Goal: Task Accomplishment & Management: Use online tool/utility

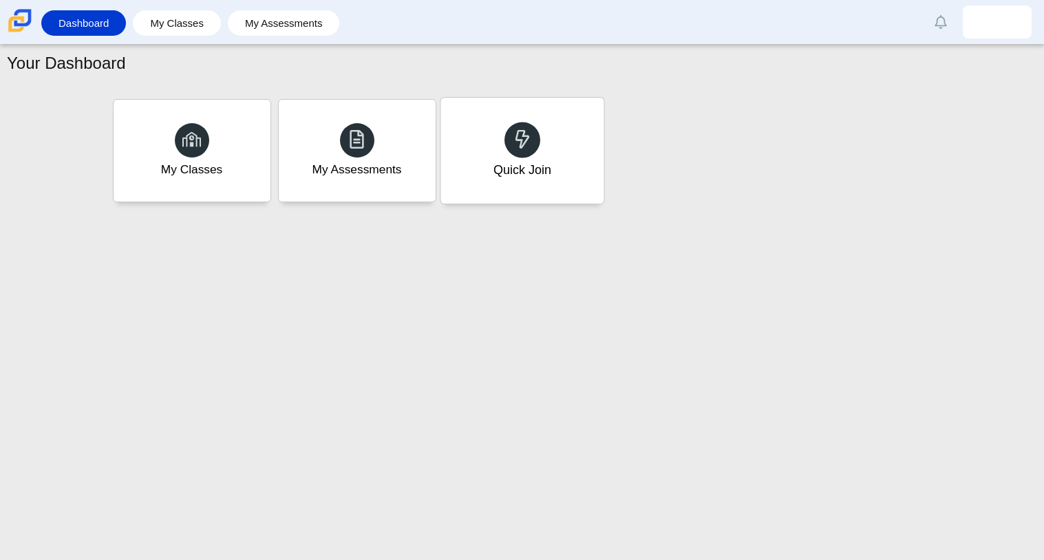
click at [577, 127] on div "Quick Join" at bounding box center [521, 151] width 163 height 106
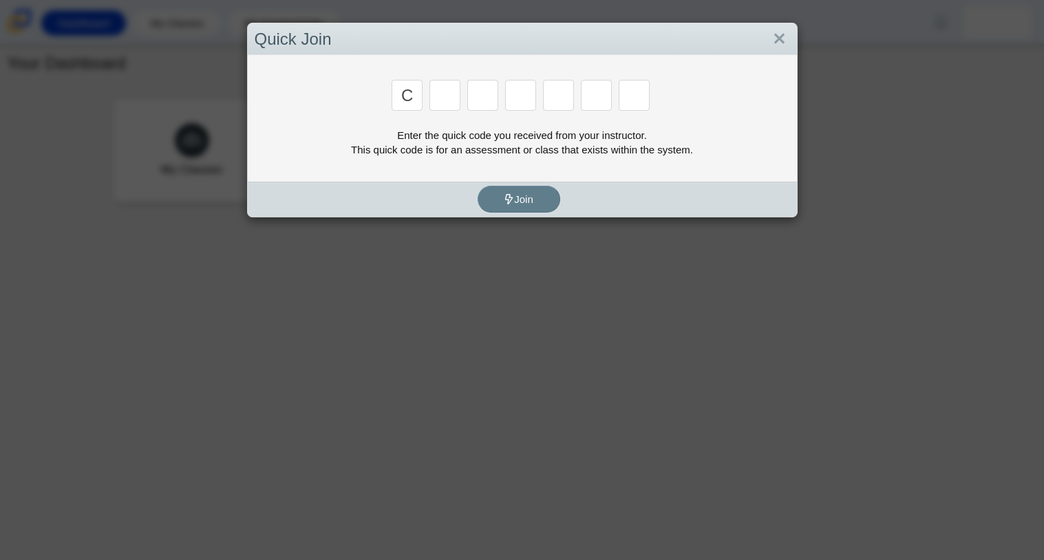
type input "c"
type input "x"
type input "h"
type input "9"
type input "m"
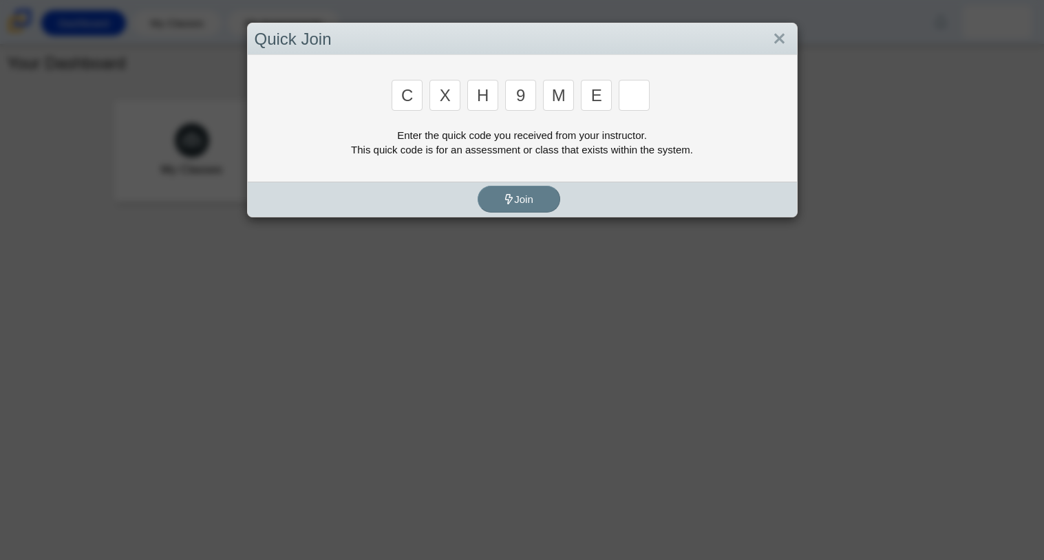
type input "e"
type input "2"
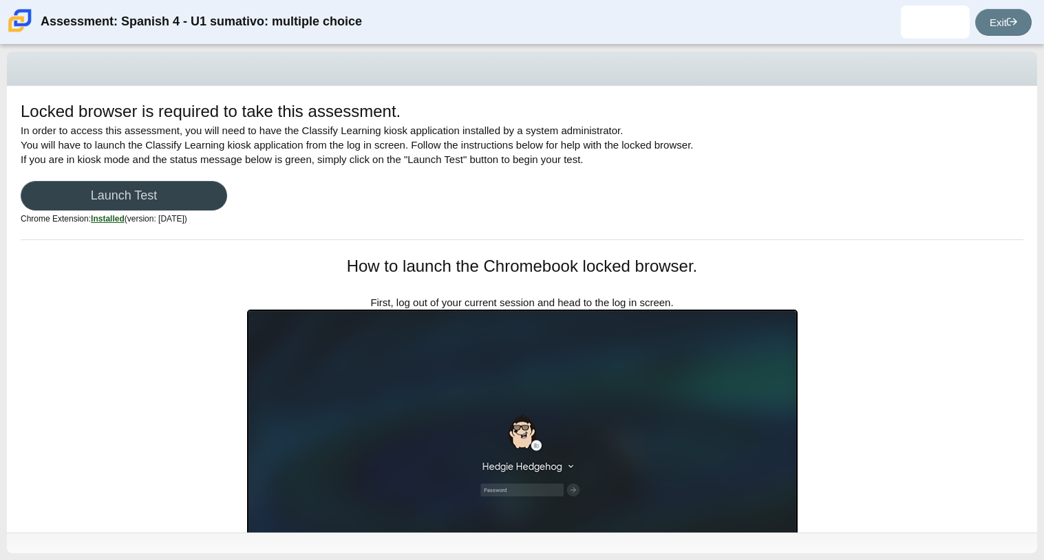
click at [204, 182] on link "Launch Test" at bounding box center [124, 196] width 206 height 30
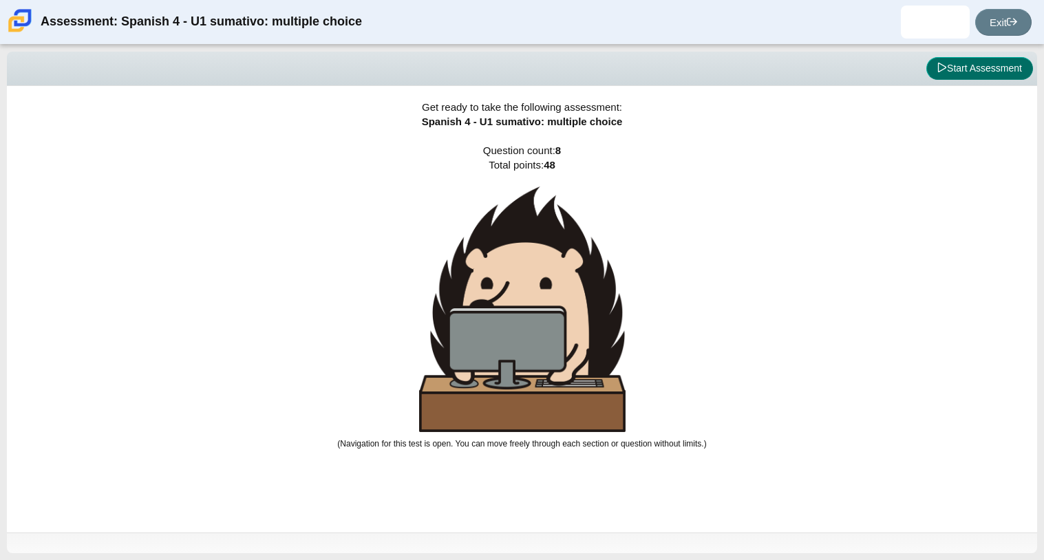
click at [1003, 63] on button "Start Assessment" at bounding box center [979, 68] width 107 height 23
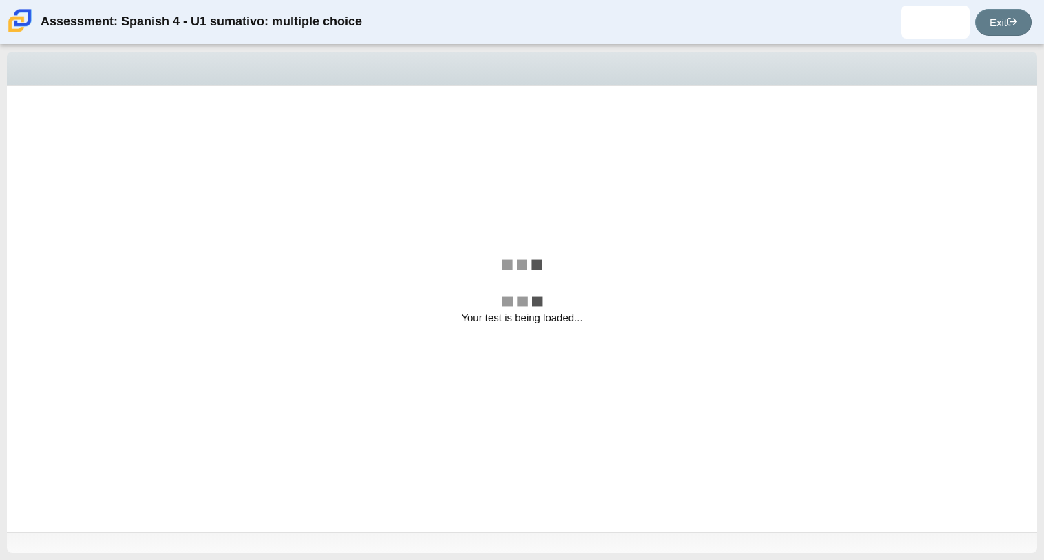
select select "a41de488-02ac-4dd5-a09b-0381ab625a77"
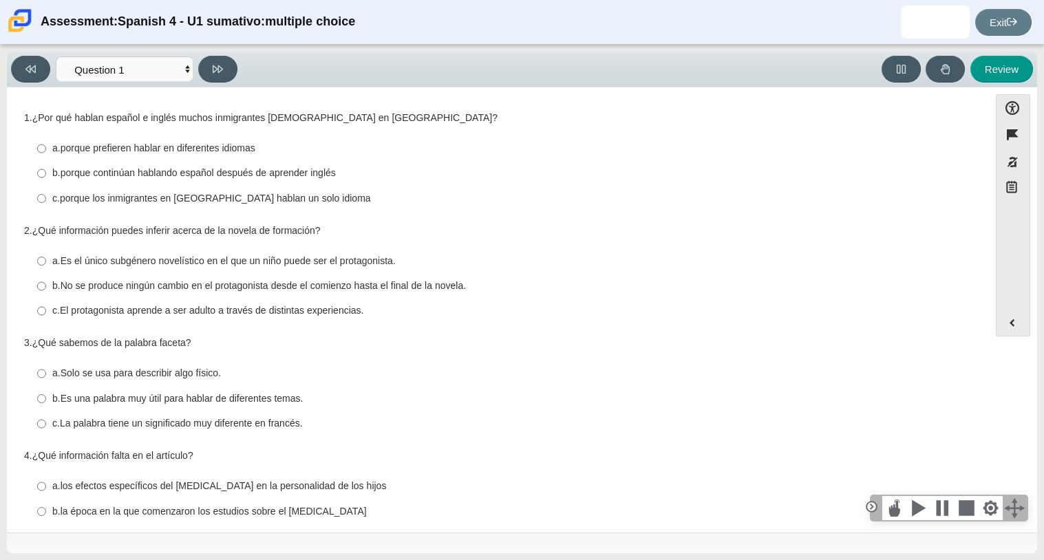
click at [181, 142] on thspan "porque prefieren hablar en diferentes idiomas" at bounding box center [158, 148] width 195 height 12
click at [46, 142] on input "a. porque prefieren hablar en diferentes idiomas a. porque prefieren hablar en …" at bounding box center [41, 148] width 9 height 25
radio input "true"
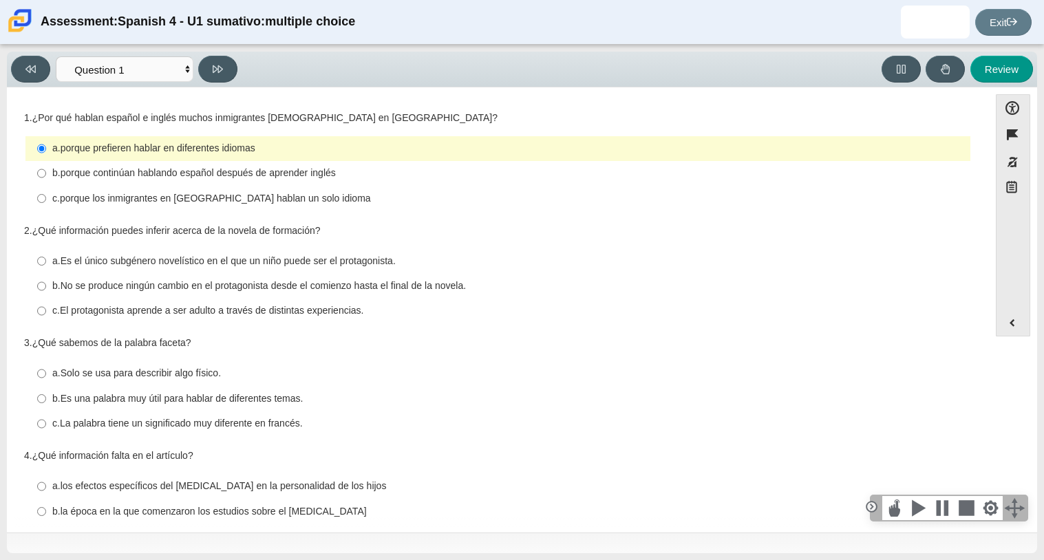
click at [187, 167] on thspan "porque continúan hablando español después de aprender inglés" at bounding box center [198, 172] width 275 height 12
click at [46, 167] on input "b. porque continúan hablando español después de aprender inglés b. porque conti…" at bounding box center [41, 173] width 9 height 25
radio input "true"
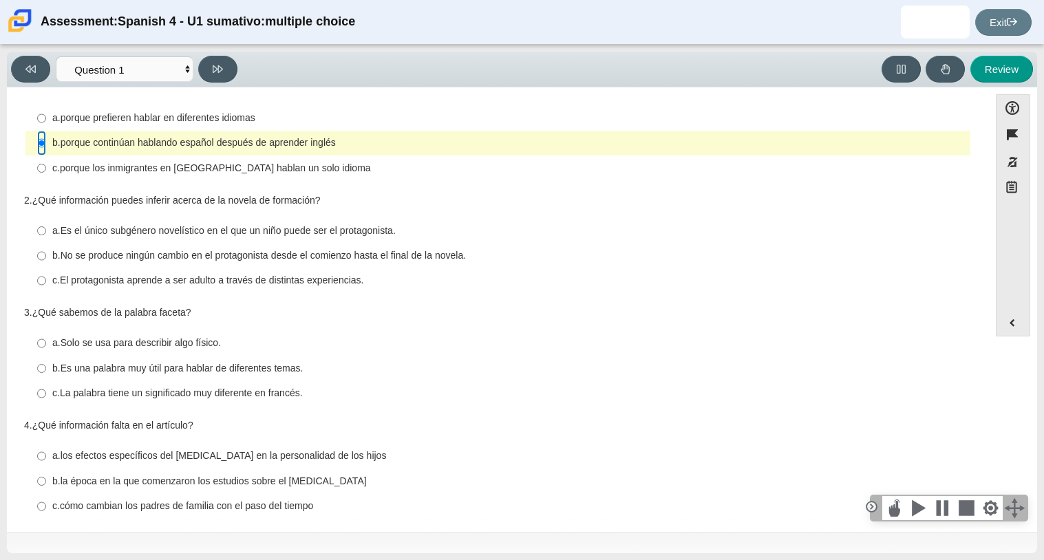
scroll to position [31, 0]
click at [148, 283] on thspan "El protagonista aprende a ser adulto a través de distintas experiencias." at bounding box center [212, 279] width 304 height 12
click at [46, 283] on input "c. El protagonista aprende a ser adulto a través de distintas experiencias. c. …" at bounding box center [41, 280] width 9 height 25
radio input "true"
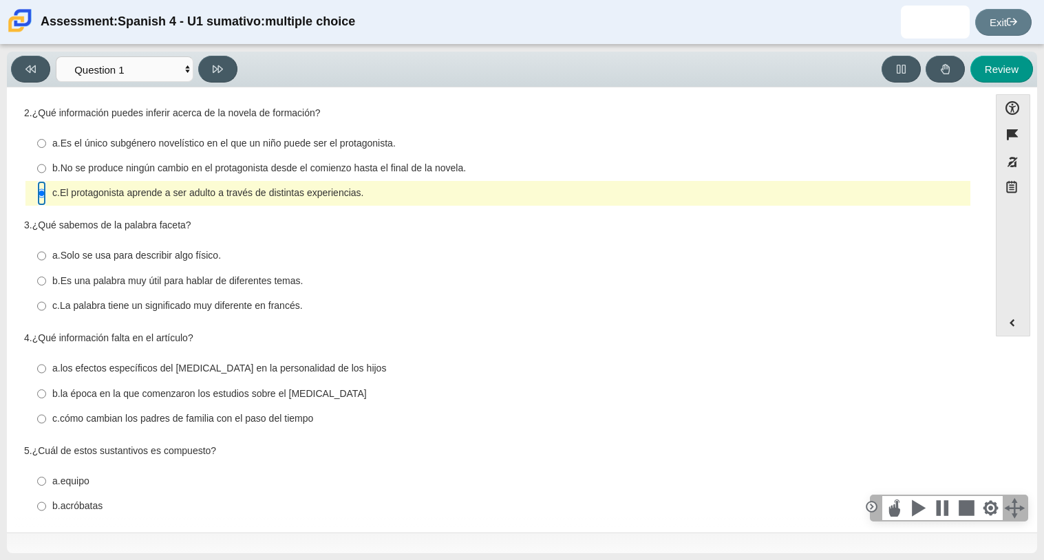
scroll to position [119, 0]
click at [156, 288] on label "b. Es una palabra muy útil para hablar de diferentes temas. b. Es una palabra m…" at bounding box center [499, 279] width 943 height 25
click at [46, 288] on input "b. Es una palabra muy útil para hablar de diferentes temas. b. Es una palabra m…" at bounding box center [41, 279] width 9 height 25
radio input "true"
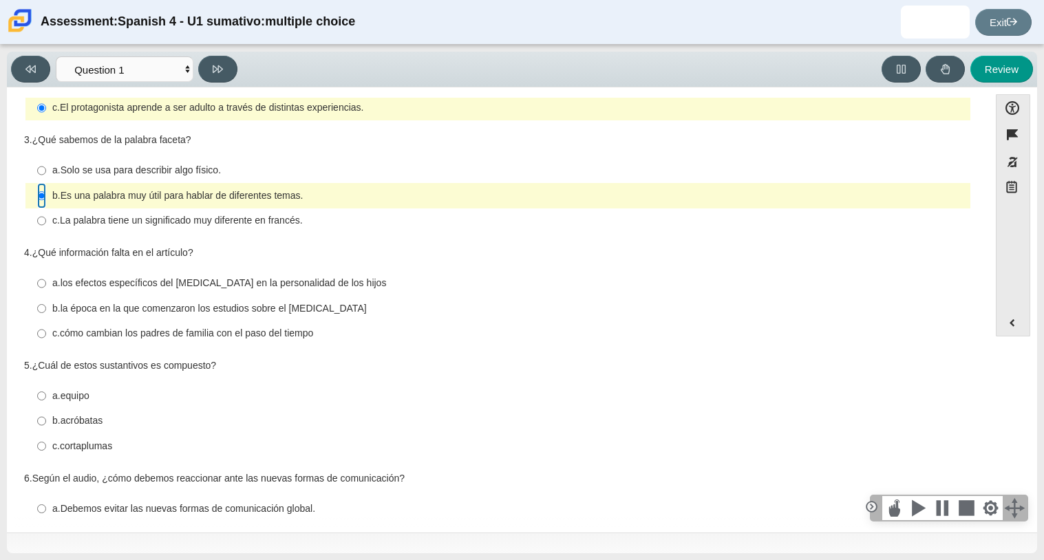
scroll to position [206, 0]
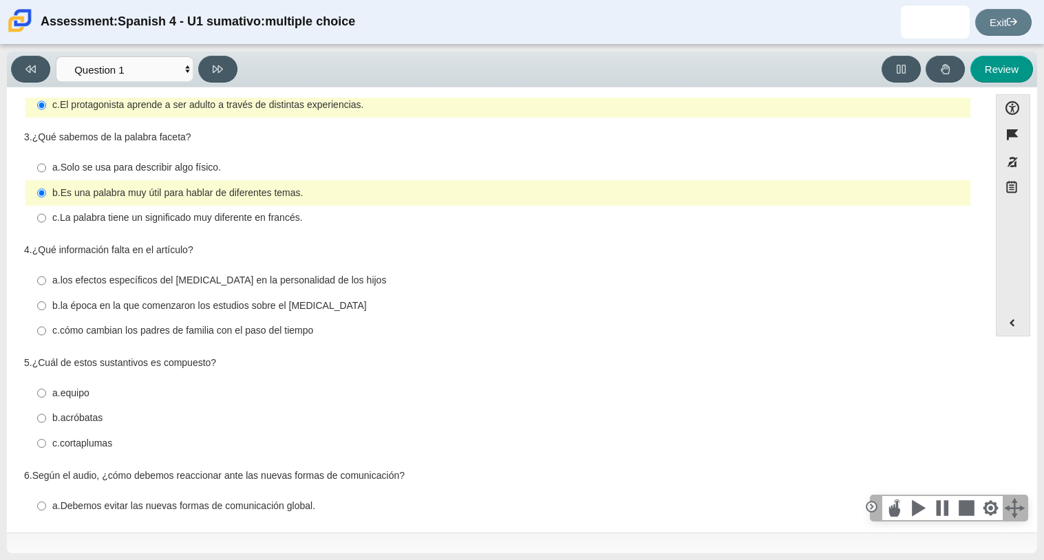
click at [142, 310] on thspan "la época en la que comenzaron los estudios sobre el [MEDICAL_DATA]" at bounding box center [214, 305] width 306 height 12
click at [46, 310] on input "b. la época en la que comenzaron los estudios sobre el [MEDICAL_DATA] b. la épo…" at bounding box center [41, 305] width 9 height 25
radio input "true"
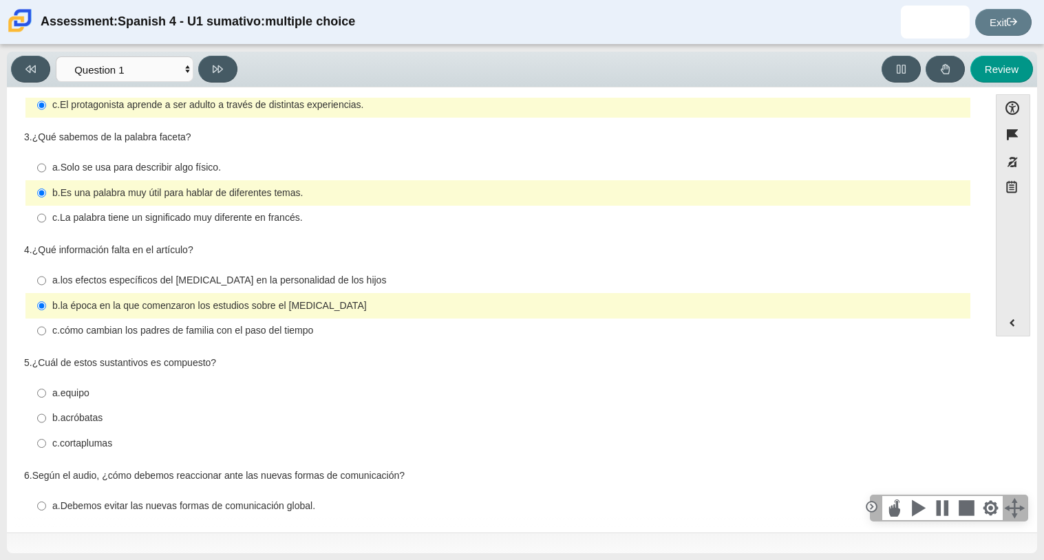
click at [123, 435] on label "c. cortaplumas c. cortaplumas" at bounding box center [499, 443] width 943 height 25
click at [46, 435] on input "c. cortaplumas c. cortaplumas" at bounding box center [41, 443] width 9 height 25
radio input "true"
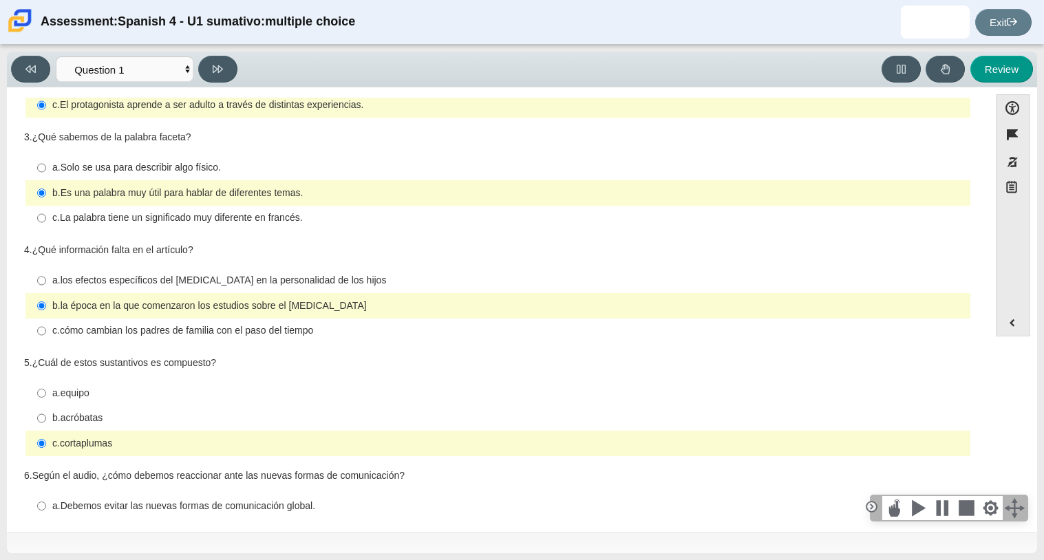
click at [169, 282] on thspan "los efectos específicos del [MEDICAL_DATA] en la personalidad de los hijos" at bounding box center [224, 280] width 326 height 12
click at [46, 282] on input "a. los efectos específicos del [MEDICAL_DATA] en la personalidad de los hijos a…" at bounding box center [41, 280] width 9 height 25
radio input "true"
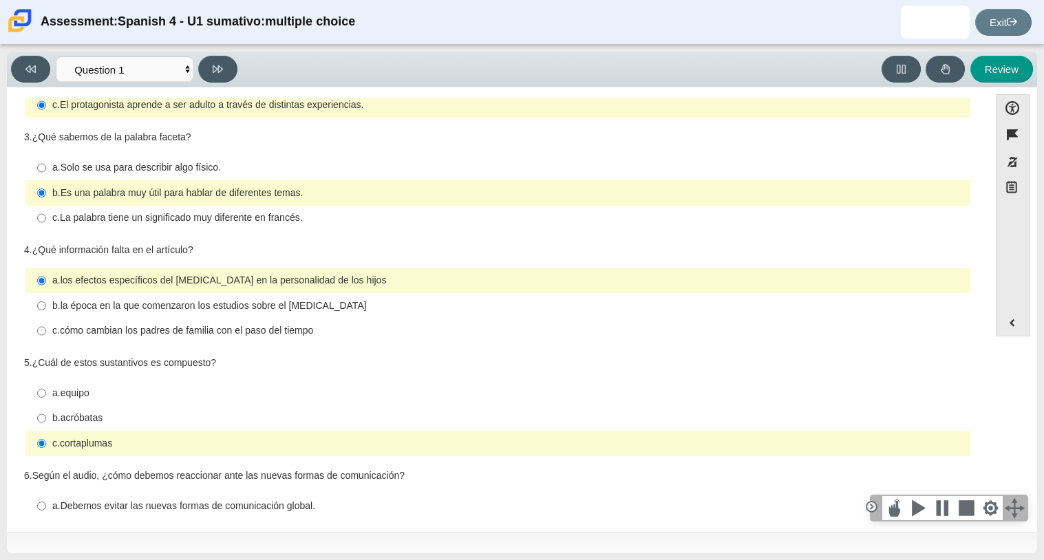
click at [195, 313] on label "b. la época en la que comenzaron los estudios sobre el [MEDICAL_DATA] b. la épo…" at bounding box center [499, 305] width 943 height 25
click at [46, 313] on input "b. la época en la que comenzaron los estudios sobre el [MEDICAL_DATA] b. la épo…" at bounding box center [41, 305] width 9 height 25
radio input "true"
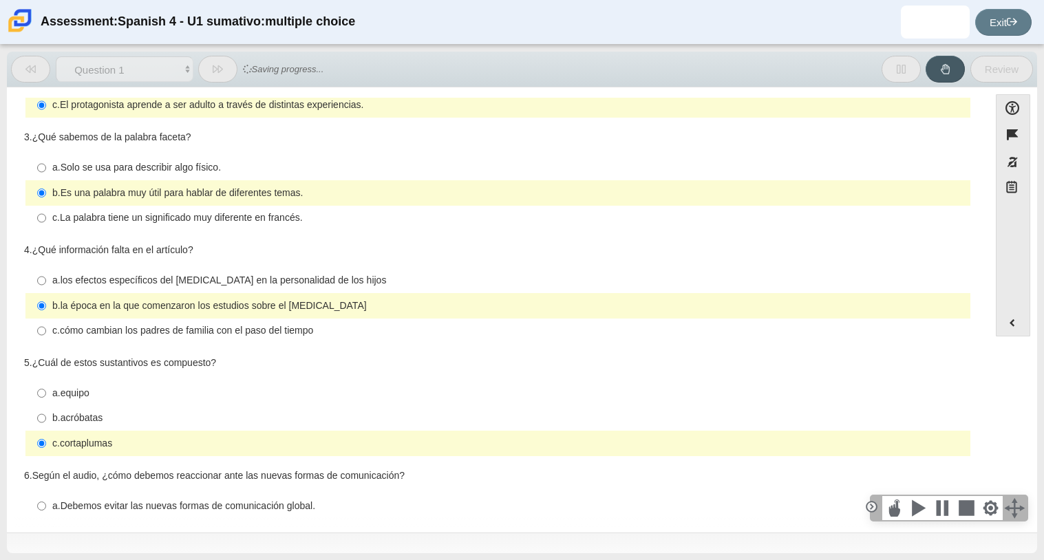
click at [197, 260] on div "4. ¿Qué información falta en el artículo? Responses a. los efectos específicos …" at bounding box center [497, 294] width 947 height 101
click at [191, 272] on label "a. los efectos específicos del [MEDICAL_DATA] en la personalidad de los hijos a…" at bounding box center [499, 280] width 943 height 25
click at [46, 272] on input "a. los efectos específicos del [MEDICAL_DATA] en la personalidad de los hijos a…" at bounding box center [41, 280] width 9 height 25
radio input "true"
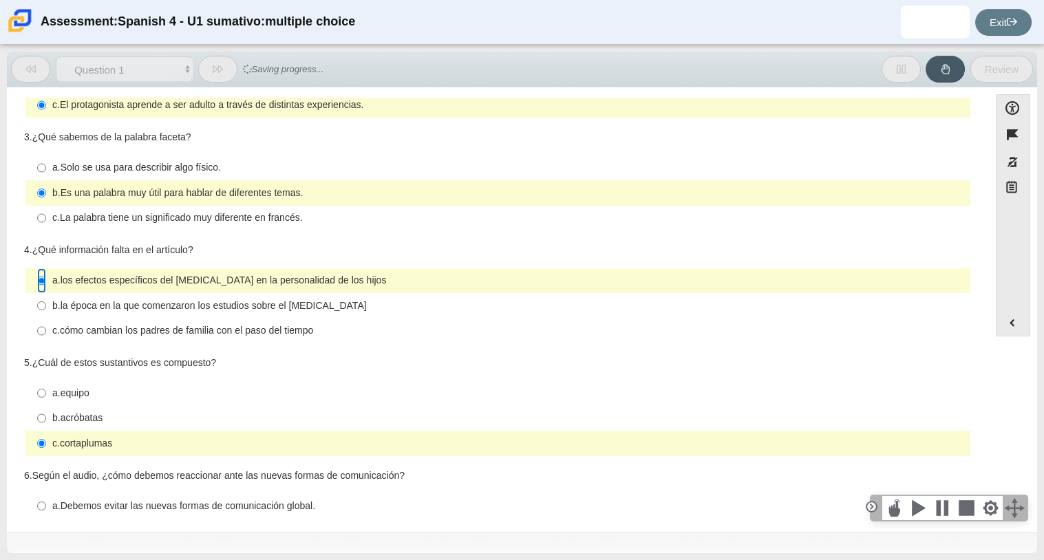
scroll to position [268, 0]
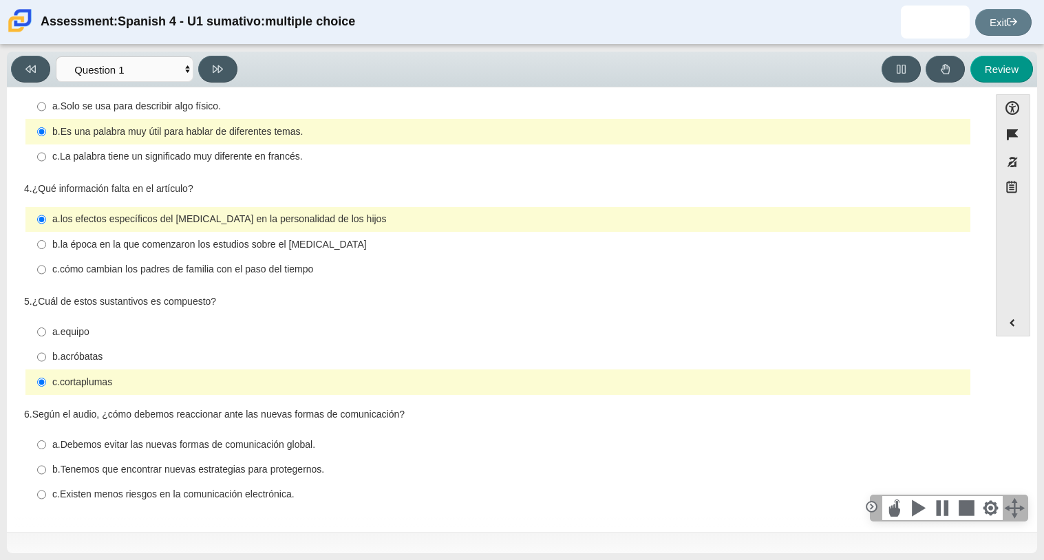
click at [157, 471] on thspan "Tenemos que encontrar nuevas estrategias para protegernos." at bounding box center [193, 469] width 264 height 12
click at [46, 471] on input "b. Tenemos que encontrar nuevas estrategias para protegernos. b. Tenemos que en…" at bounding box center [41, 470] width 9 height 25
radio input "true"
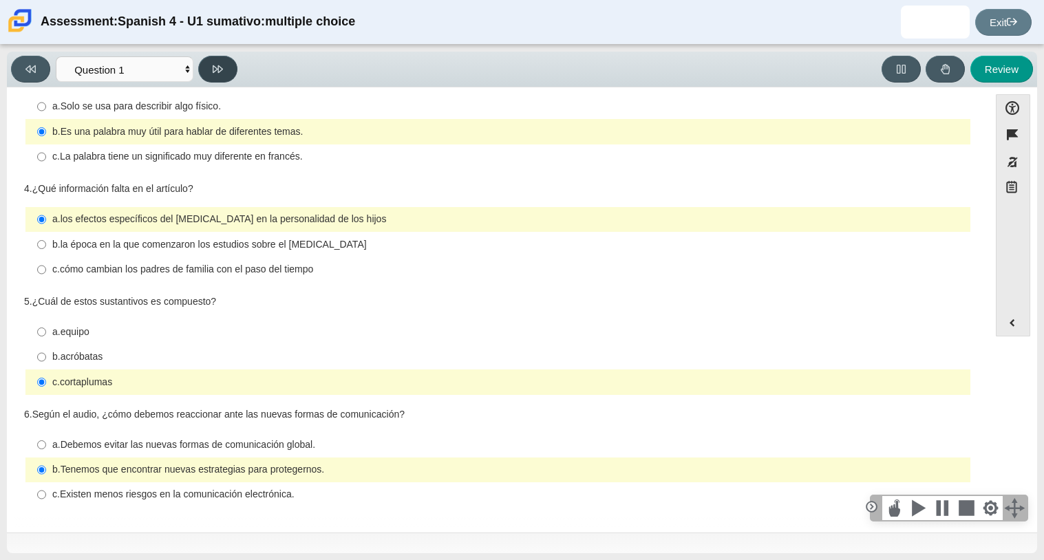
click at [222, 59] on button at bounding box center [217, 69] width 39 height 27
select select "f076714a-6747-478e-936f-d582d2f603d1"
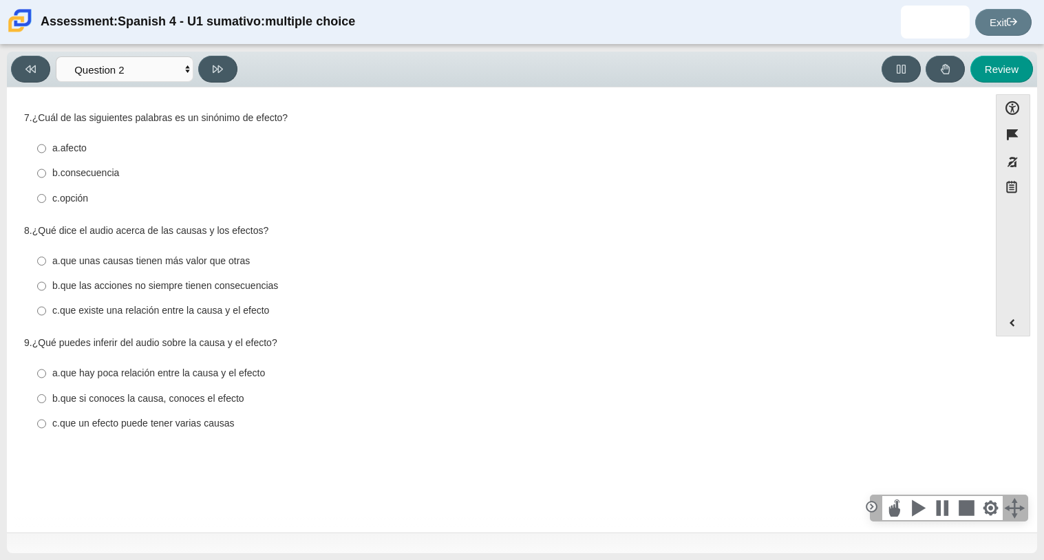
click at [170, 169] on div "b. consecuencia" at bounding box center [508, 173] width 912 height 14
click at [46, 169] on input "b. consecuencia b. consecuencia" at bounding box center [41, 173] width 9 height 25
radio input "true"
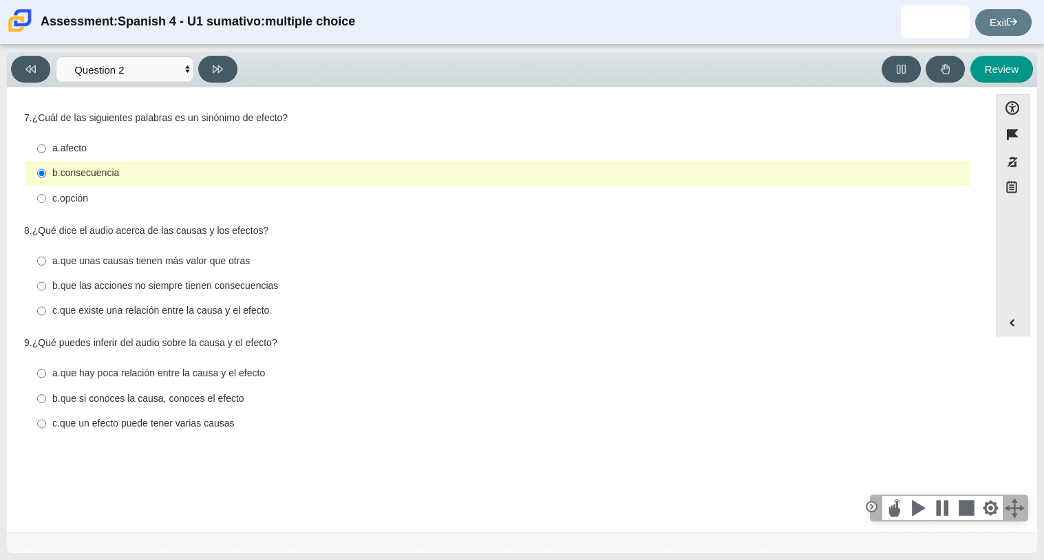
click at [153, 405] on thspan "que si conoces la causa, conoces el efecto" at bounding box center [153, 398] width 184 height 12
click at [46, 405] on input "b. que si conoces la causa, conoces el efecto b. que si conoces la causa, conoc…" at bounding box center [41, 398] width 9 height 25
radio input "true"
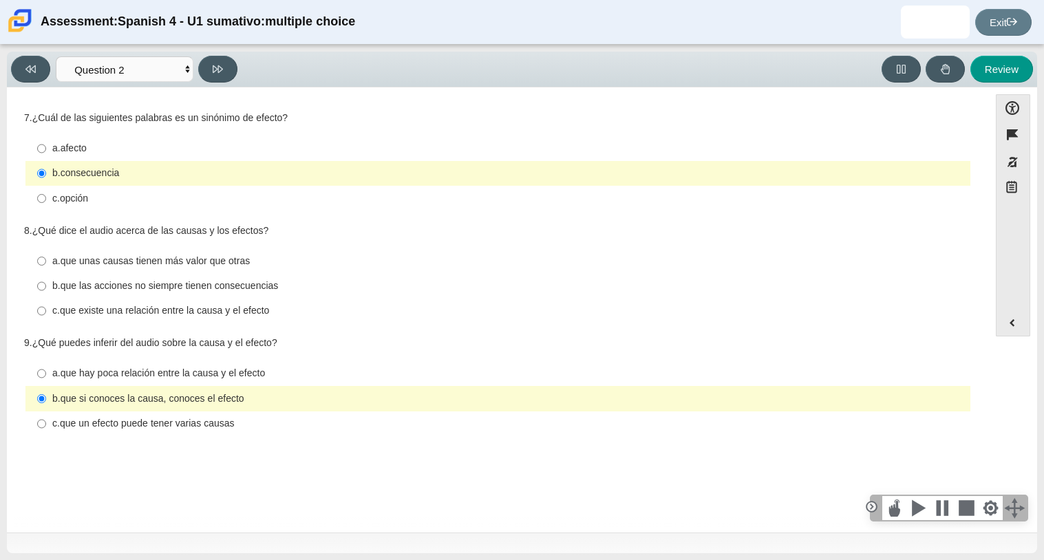
click at [135, 286] on thspan "que las acciones no siempre tienen consecuencias" at bounding box center [170, 285] width 218 height 12
click at [46, 286] on input "b. que las acciones no siempre tienen consecuencias b. que las acciones no siem…" at bounding box center [41, 286] width 9 height 25
radio input "true"
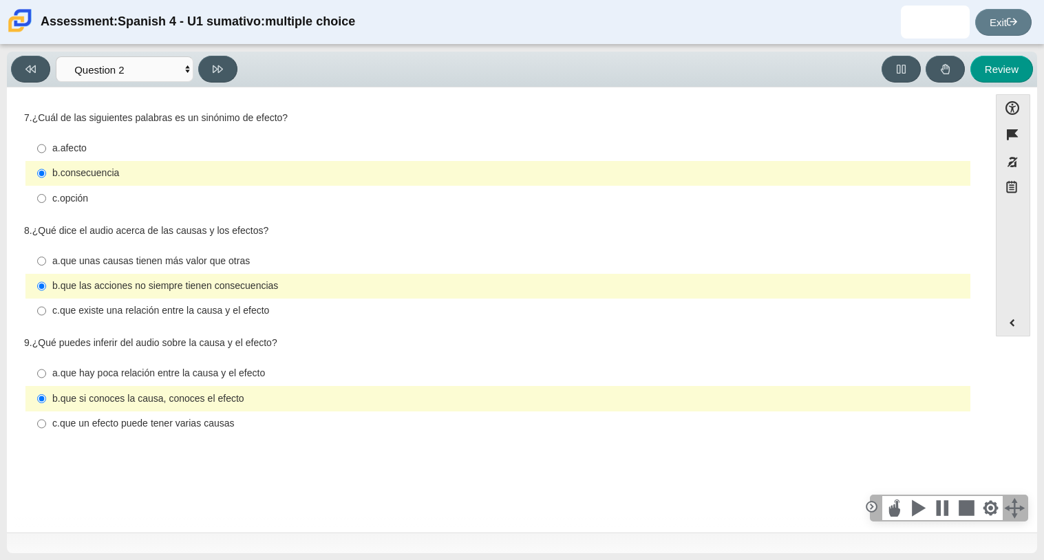
click at [129, 429] on thspan "que un efecto puede tener varias causas" at bounding box center [147, 423] width 175 height 12
click at [46, 429] on input "c. que un efecto puede tener varias causas c. que un efecto puede tener varias …" at bounding box center [41, 423] width 9 height 25
radio input "true"
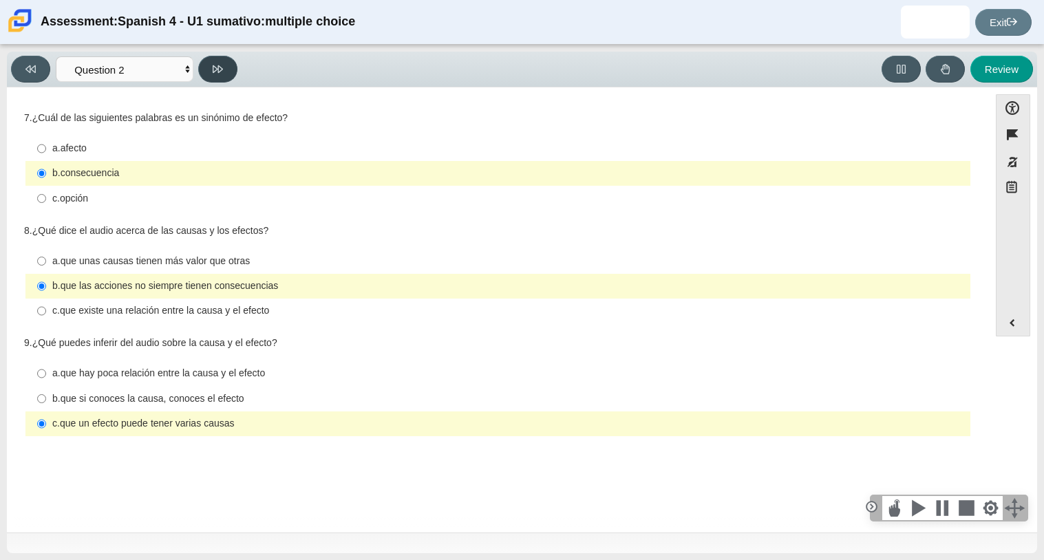
click at [217, 60] on button at bounding box center [217, 69] width 39 height 27
select select "955d698b-f94a-4dc0-b255-03112f50ff9e"
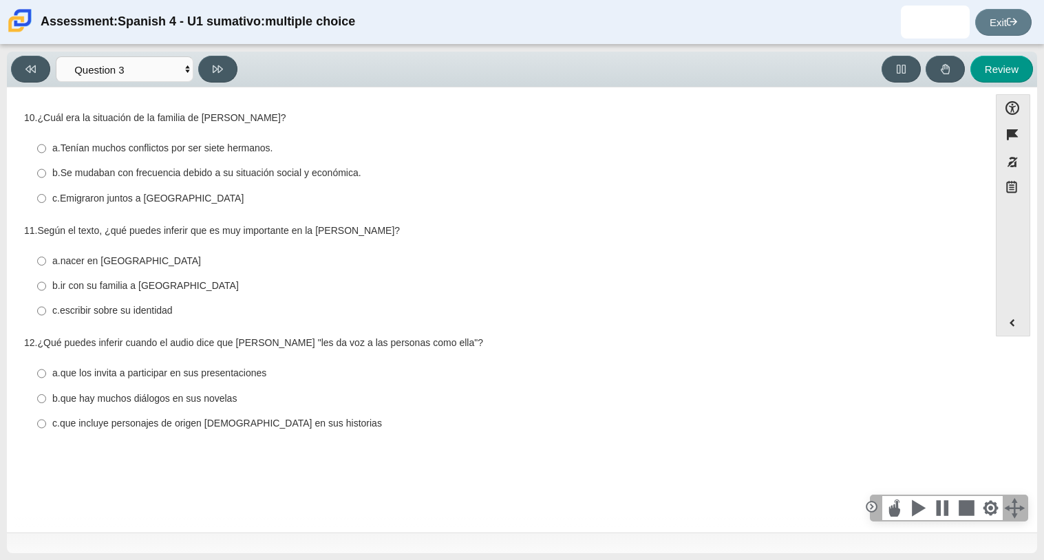
click at [282, 175] on thspan "Se mudaban con frecuencia debido a su situación social y económica." at bounding box center [211, 172] width 301 height 12
click at [46, 175] on input "b. Se mudaban con frecuencia debido a su situación social y económica. b. Se mu…" at bounding box center [41, 173] width 9 height 25
radio input "true"
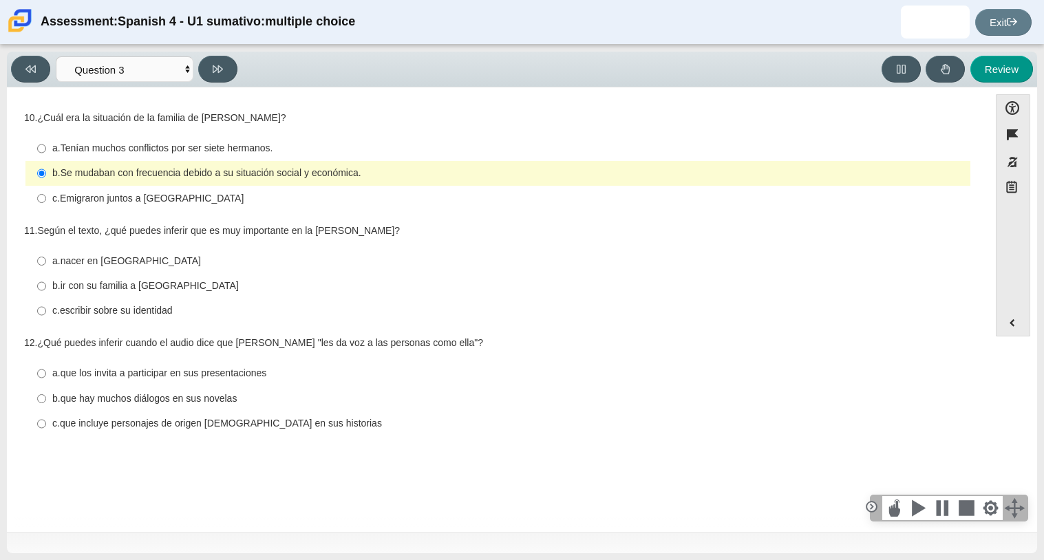
click at [83, 283] on thspan "ir con su familia a [GEOGRAPHIC_DATA]" at bounding box center [150, 285] width 178 height 12
click at [46, 283] on input "b. ir con su familia a [GEOGRAPHIC_DATA] b. ir con su familia a [GEOGRAPHIC_DAT…" at bounding box center [41, 286] width 9 height 25
radio input "true"
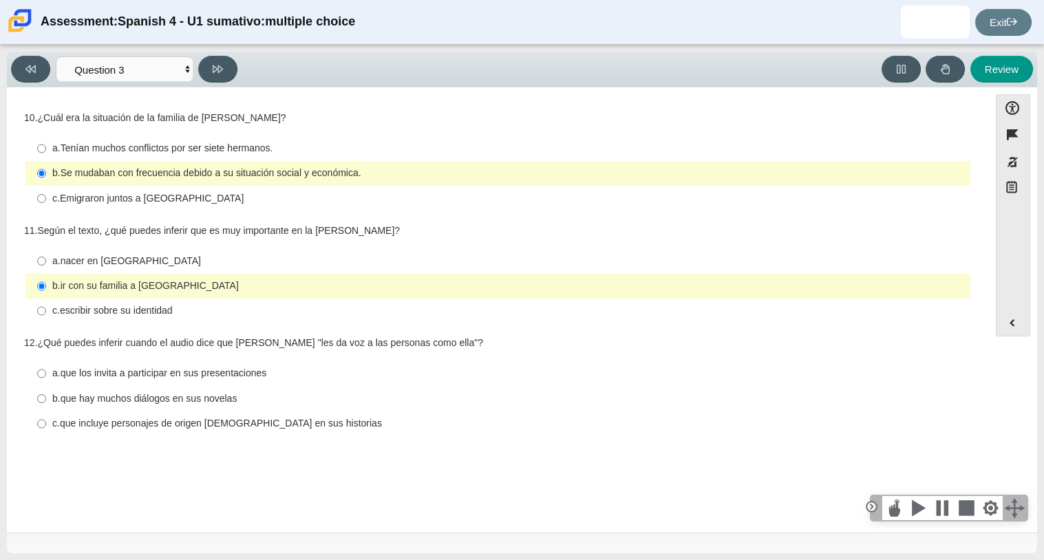
click at [61, 306] on thspan "escribir sobre su identidad" at bounding box center [116, 310] width 113 height 12
click at [46, 306] on input "c. escribir sobre su identidad c. escribir sobre su identidad" at bounding box center [41, 311] width 9 height 25
radio input "true"
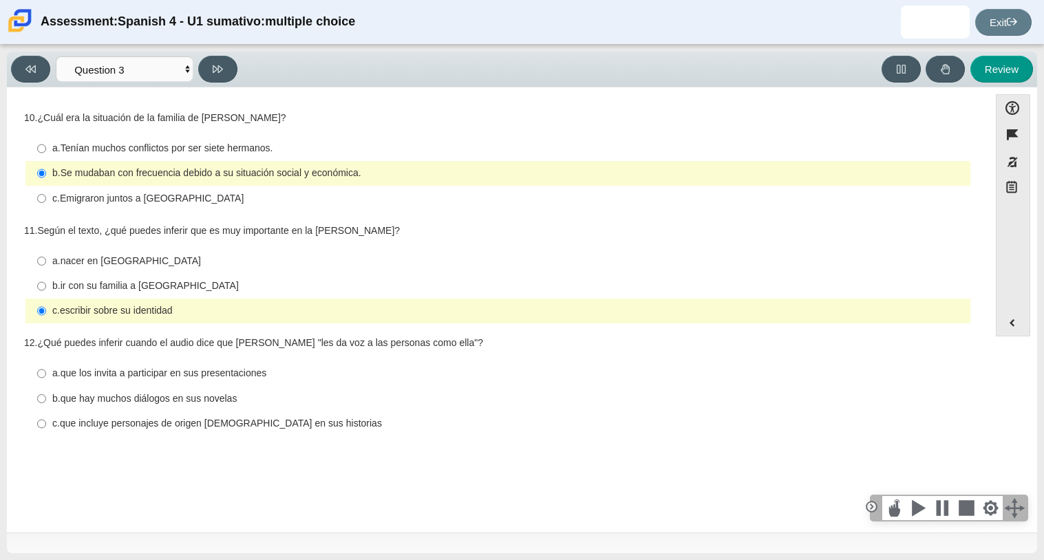
click at [58, 424] on thspan "c." at bounding box center [56, 423] width 8 height 12
click at [46, 424] on input "c. que incluye personajes de origen [DEMOGRAPHIC_DATA] en sus historias c. que …" at bounding box center [41, 423] width 9 height 25
radio input "true"
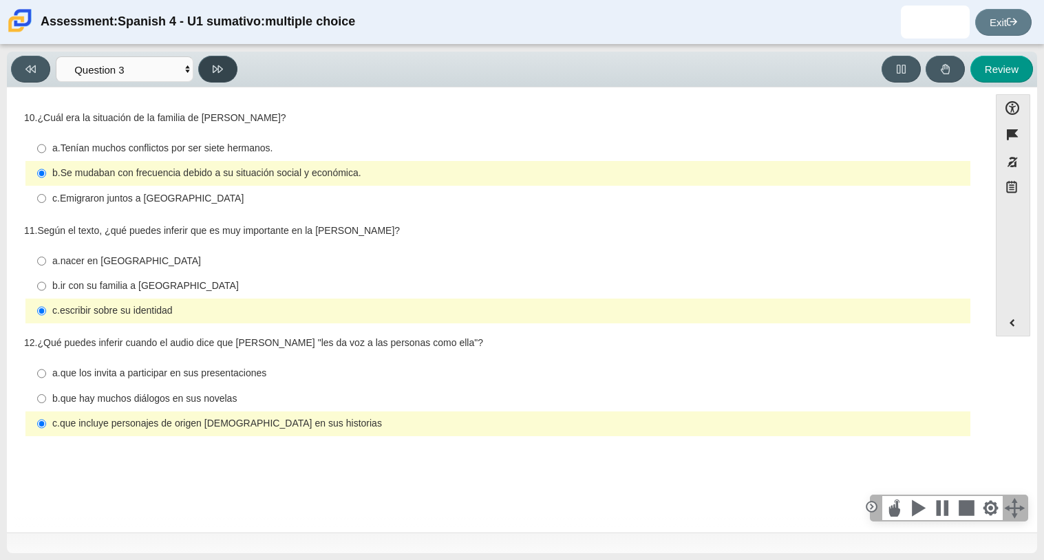
click at [211, 74] on button at bounding box center [217, 69] width 39 height 27
select select "390cf710-00ed-41bc-9fa6-d48920198324"
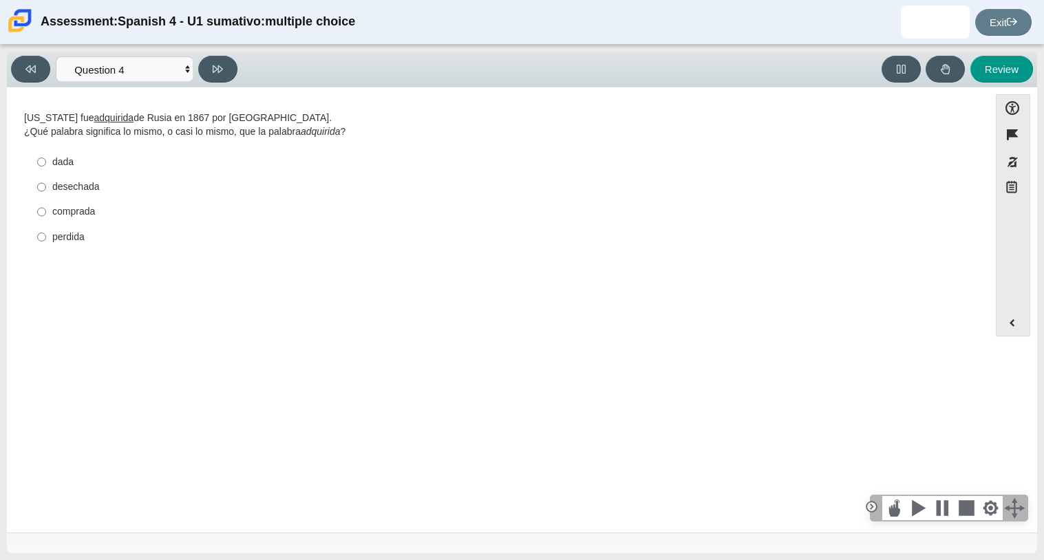
click at [91, 239] on div "perdida" at bounding box center [508, 237] width 912 height 14
click at [46, 239] on input "perdida perdida" at bounding box center [41, 236] width 9 height 25
radio input "true"
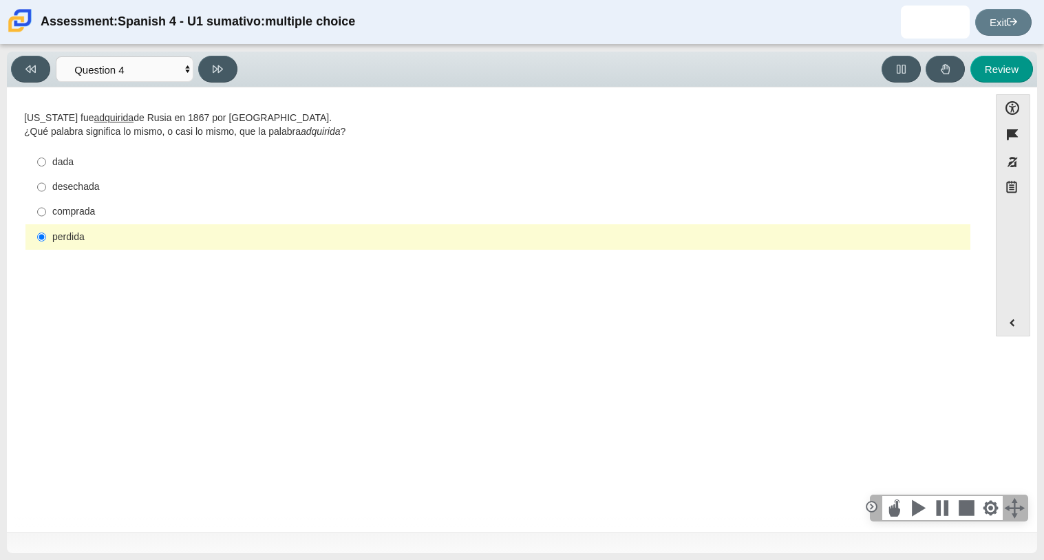
click at [104, 207] on div "comprada" at bounding box center [508, 212] width 912 height 14
click at [46, 207] on input "comprada comprada" at bounding box center [41, 212] width 9 height 25
radio input "true"
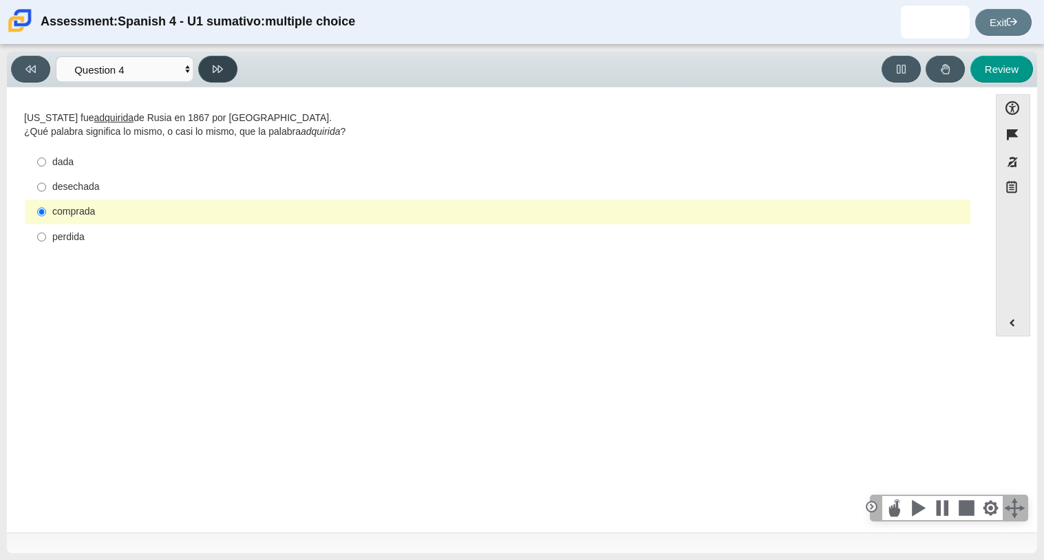
click at [225, 77] on button at bounding box center [217, 69] width 39 height 27
select select "de5bc71e-117a-4bdd-886d-d95d03d193af"
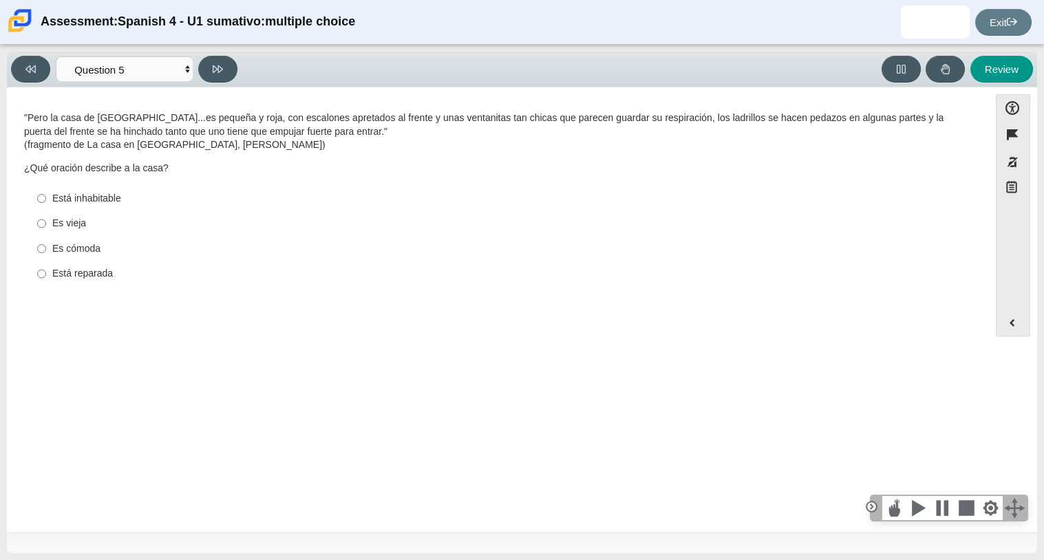
click at [76, 228] on div "Es vieja" at bounding box center [508, 224] width 912 height 14
click at [46, 228] on input "Es vieja Es vieja" at bounding box center [41, 223] width 9 height 25
radio input "true"
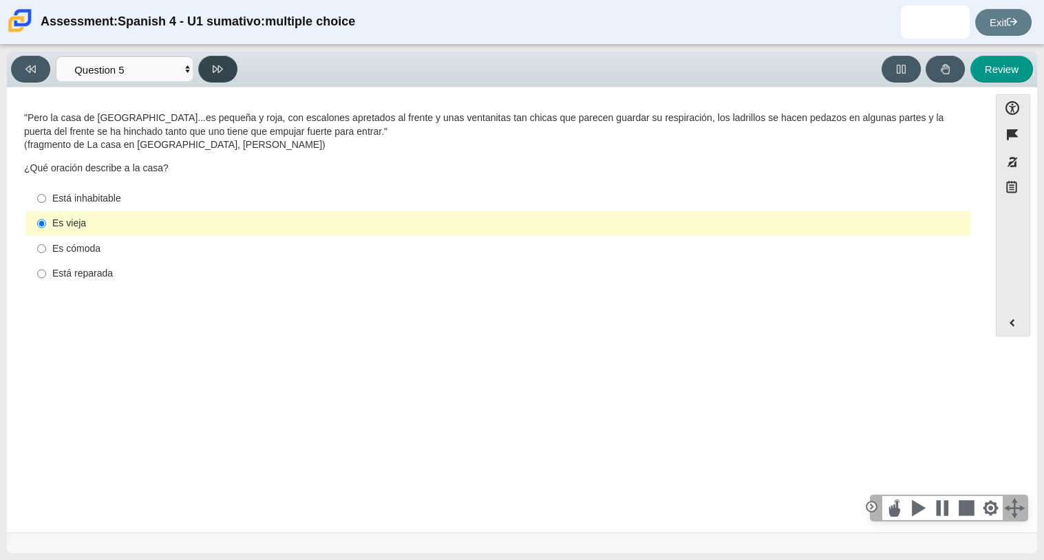
click at [222, 64] on icon at bounding box center [218, 69] width 10 height 10
select select "ad9780d8-5edb-414e-87ea-0bcd5a75287a"
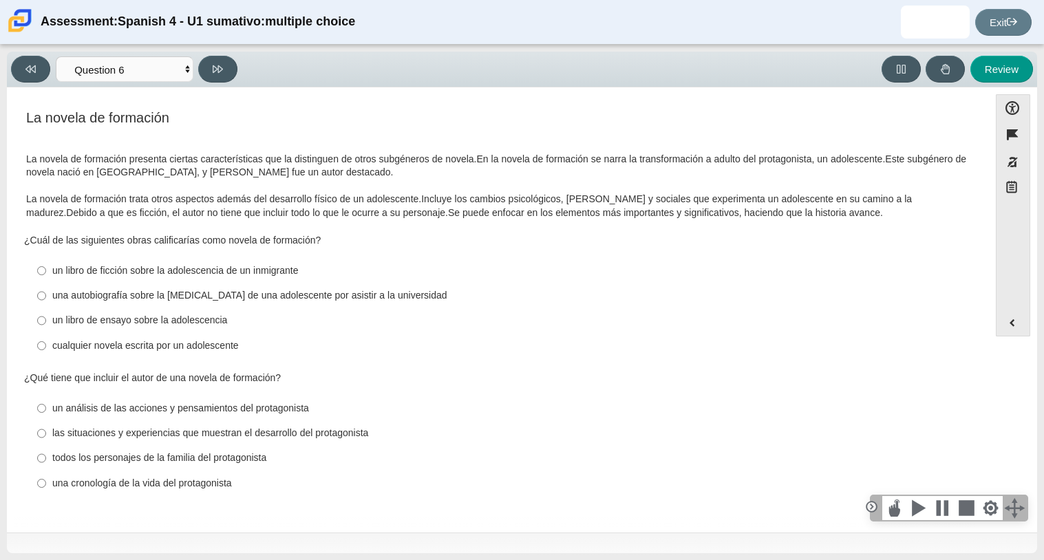
click at [118, 343] on div "cualquier novela escrita por un adolescente" at bounding box center [508, 346] width 912 height 14
click at [46, 343] on input "cualquier novela escrita por un adolescente cualquier novela escrita por un ado…" at bounding box center [41, 345] width 9 height 25
radio input "true"
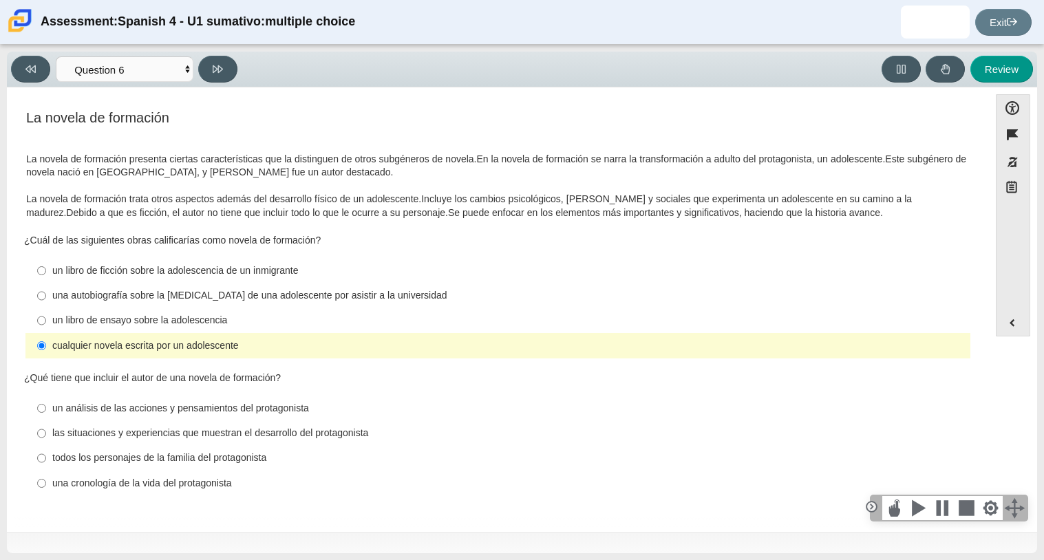
click at [98, 441] on label "las situaciones y experiencias que muestran el desarrollo del protagonista las …" at bounding box center [499, 433] width 943 height 25
click at [46, 441] on input "las situaciones y experiencias que muestran el desarrollo del protagonista las …" at bounding box center [41, 433] width 9 height 25
radio input "true"
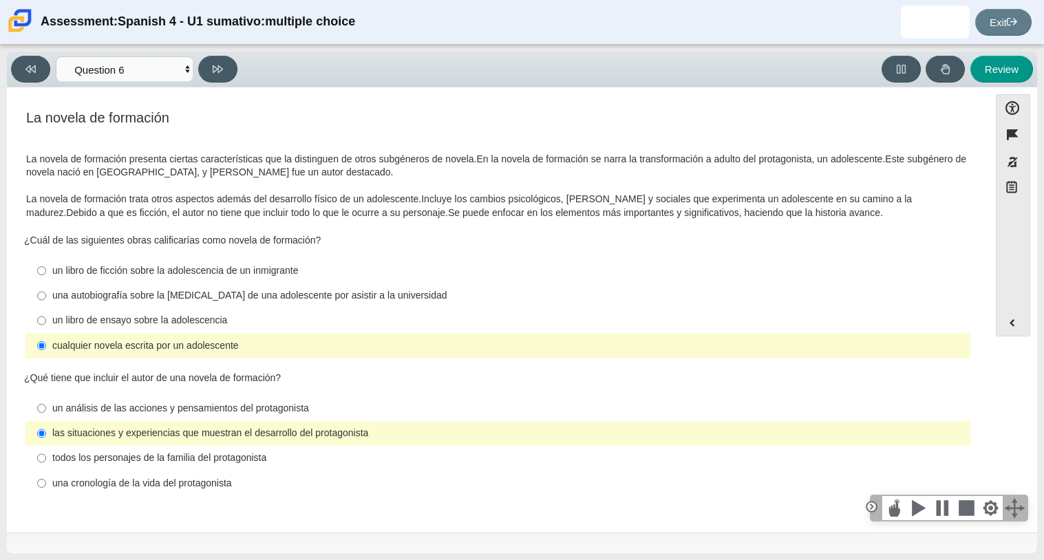
click at [162, 306] on label "una autobiografía sobre la [MEDICAL_DATA] de una adolescente por asistir a la u…" at bounding box center [499, 295] width 943 height 25
click at [46, 306] on input "una autobiografía sobre la [MEDICAL_DATA] de una adolescente por asistir a la u…" at bounding box center [41, 295] width 9 height 25
radio input "true"
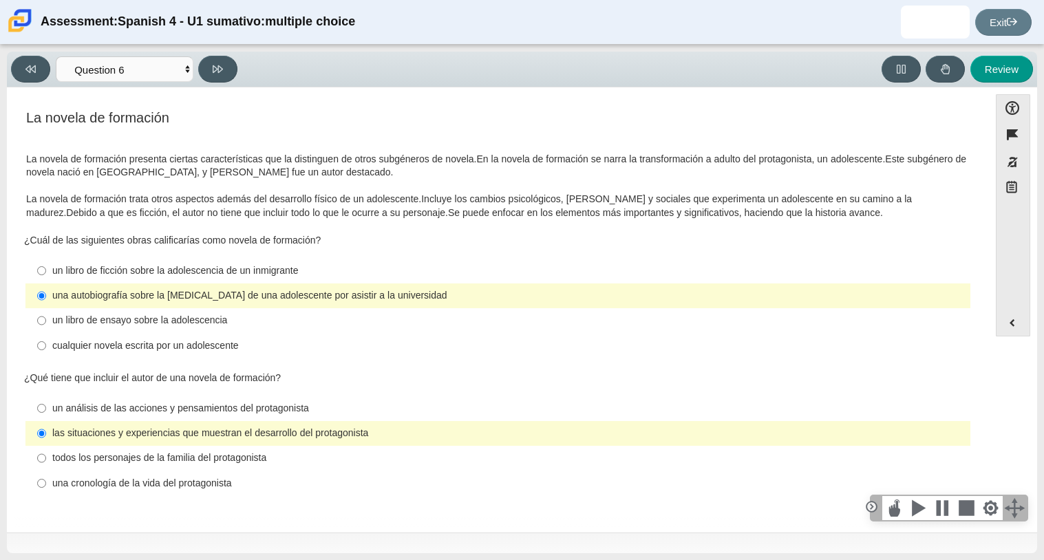
click at [137, 334] on label "cualquier novela escrita por un adolescente cualquier novela escrita por un ado…" at bounding box center [499, 345] width 943 height 25
click at [46, 334] on input "cualquier novela escrita por un adolescente cualquier novela escrita por un ado…" at bounding box center [41, 345] width 9 height 25
radio input "true"
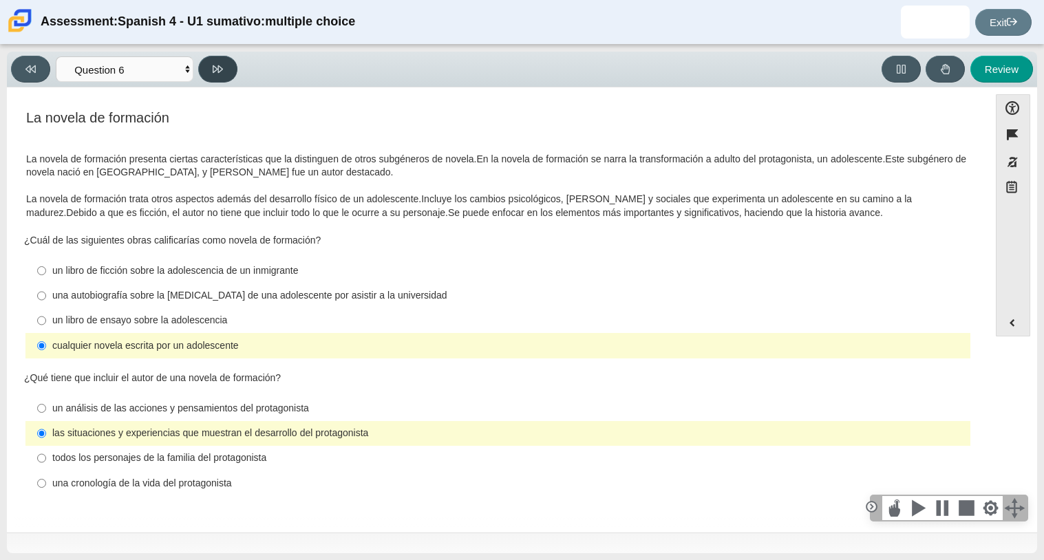
click at [206, 79] on button at bounding box center [217, 69] width 39 height 27
select select "6168cc92-63b6-45d3-a929-0b9cba560165"
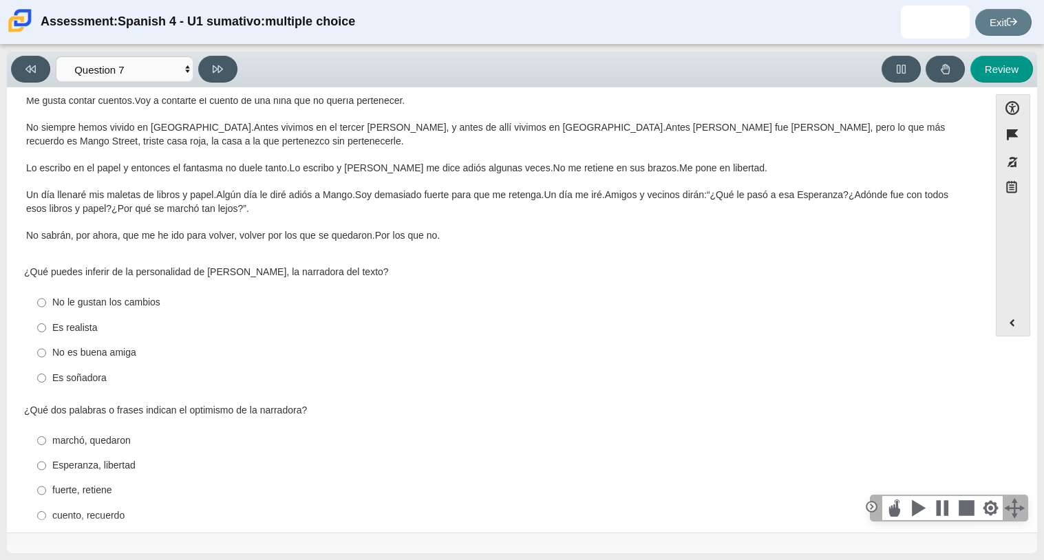
scroll to position [189, 0]
click at [78, 356] on div "No es buena amiga" at bounding box center [508, 354] width 912 height 14
click at [46, 356] on input "No es buena amiga No es buena amiga" at bounding box center [41, 353] width 9 height 25
radio input "true"
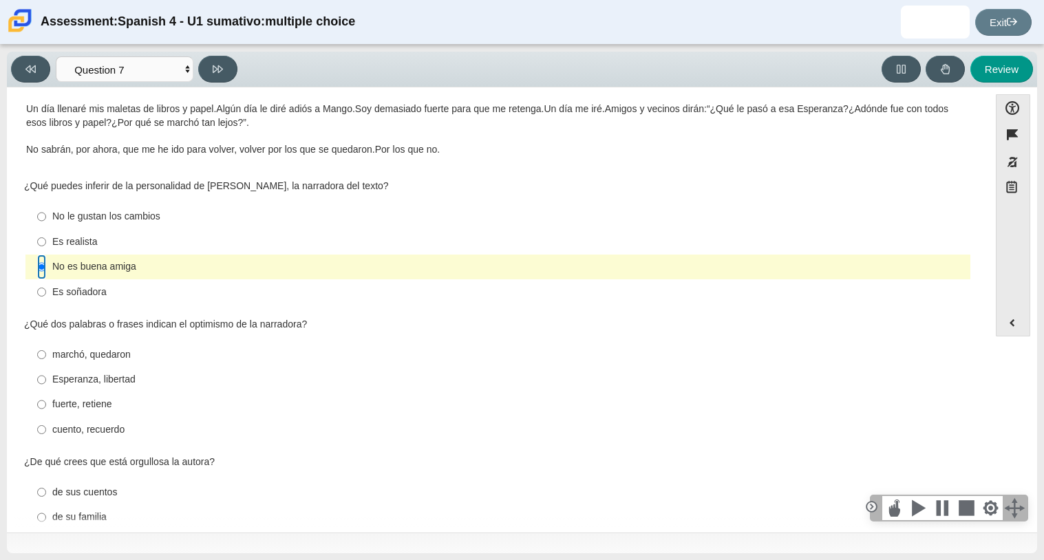
scroll to position [278, 0]
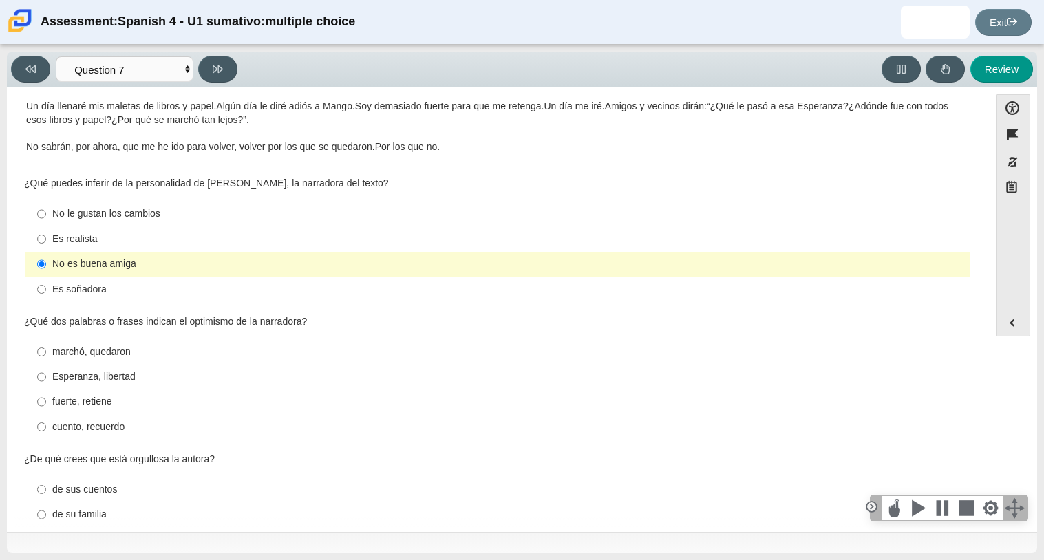
click at [87, 386] on label "Esperanza, libertad Esperanza, libertad" at bounding box center [499, 377] width 943 height 25
click at [46, 386] on input "Esperanza, libertad Esperanza, libertad" at bounding box center [41, 377] width 9 height 25
radio input "true"
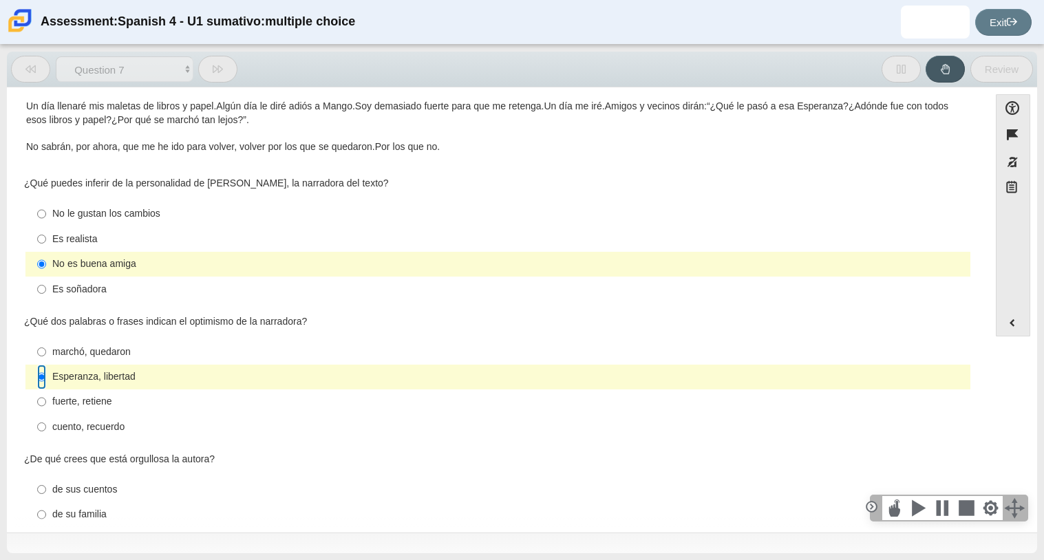
scroll to position [487, 0]
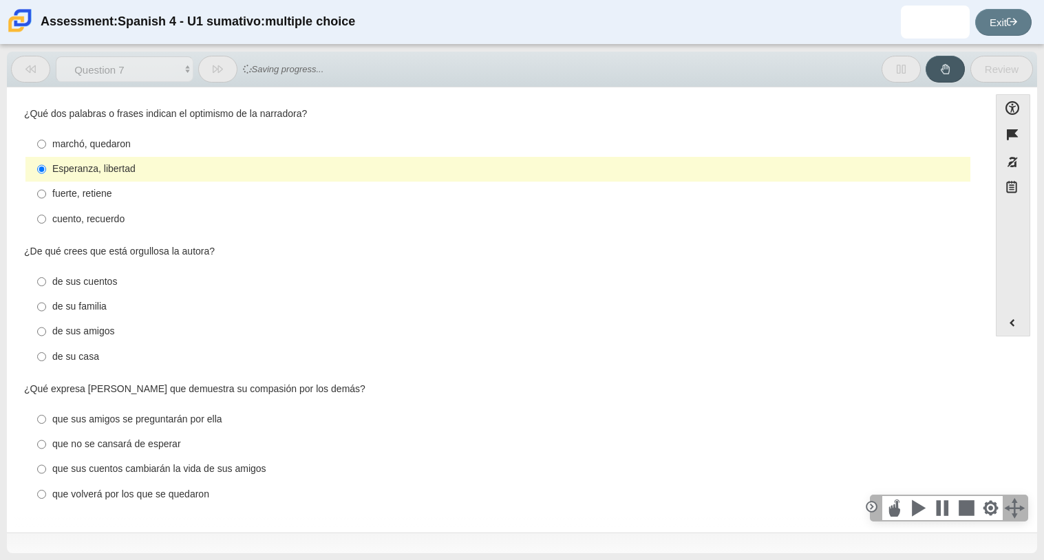
click at [73, 356] on div "de su casa" at bounding box center [508, 357] width 912 height 14
click at [46, 356] on input "de su casa de su casa" at bounding box center [41, 356] width 9 height 25
radio input "true"
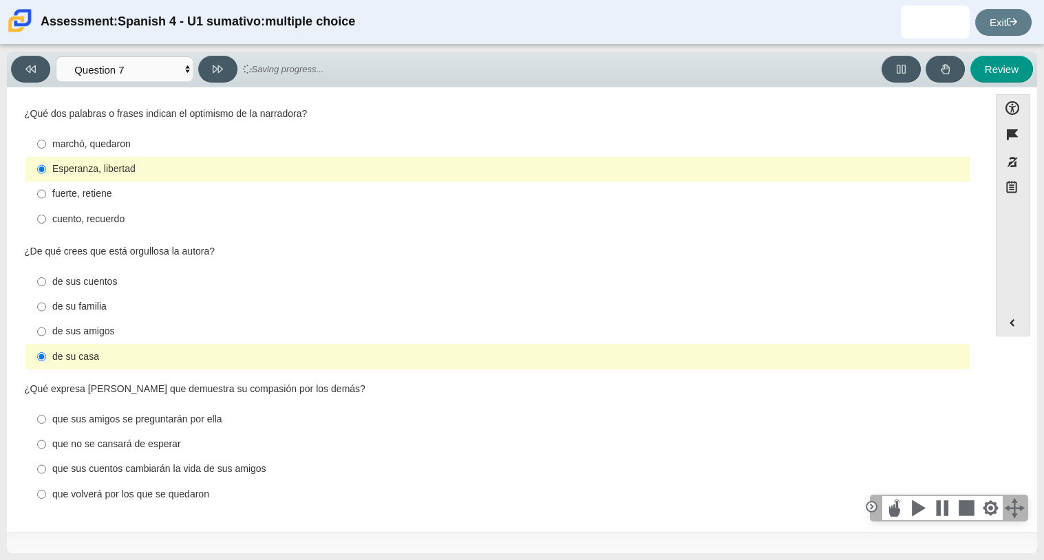
click at [67, 419] on div "que sus amigos se preguntarán por ella" at bounding box center [508, 420] width 912 height 14
click at [46, 419] on input "que sus amigos se preguntarán por ella que sus amigos se preguntarán por ella" at bounding box center [41, 419] width 9 height 25
radio input "true"
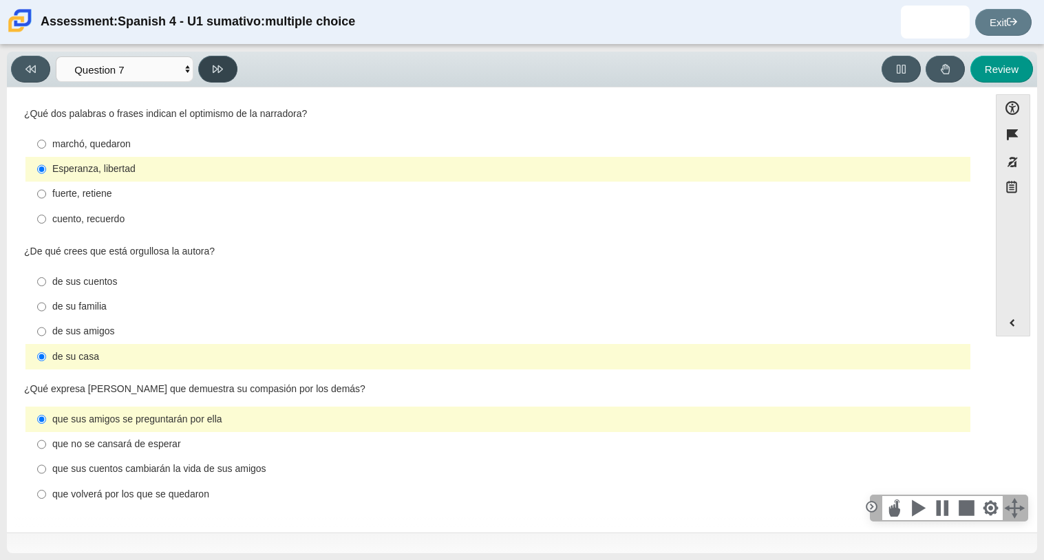
click at [219, 64] on icon at bounding box center [218, 69] width 10 height 10
select select "98fe3b59-0d4b-482f-94e6-cc4dee5e60d3"
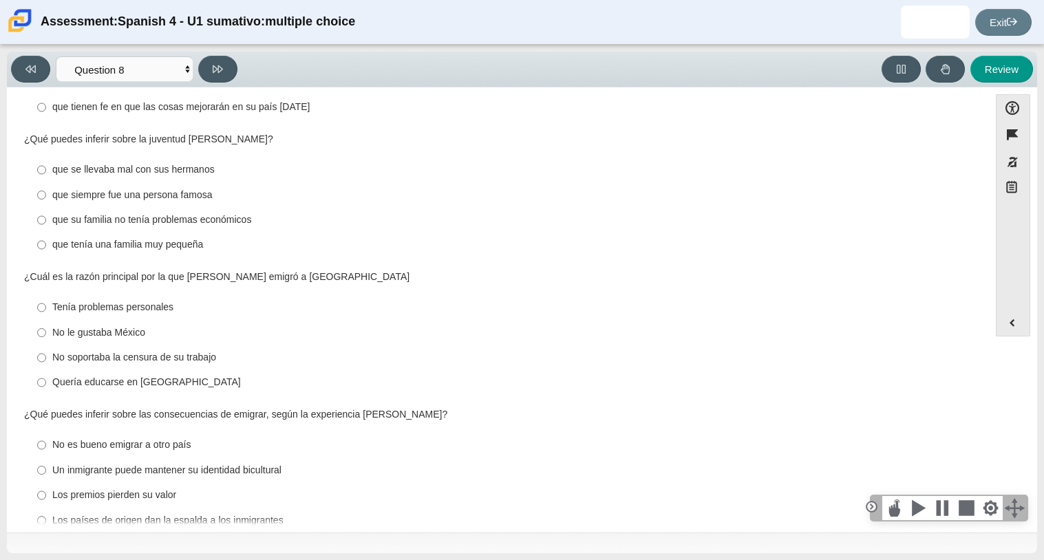
scroll to position [0, 0]
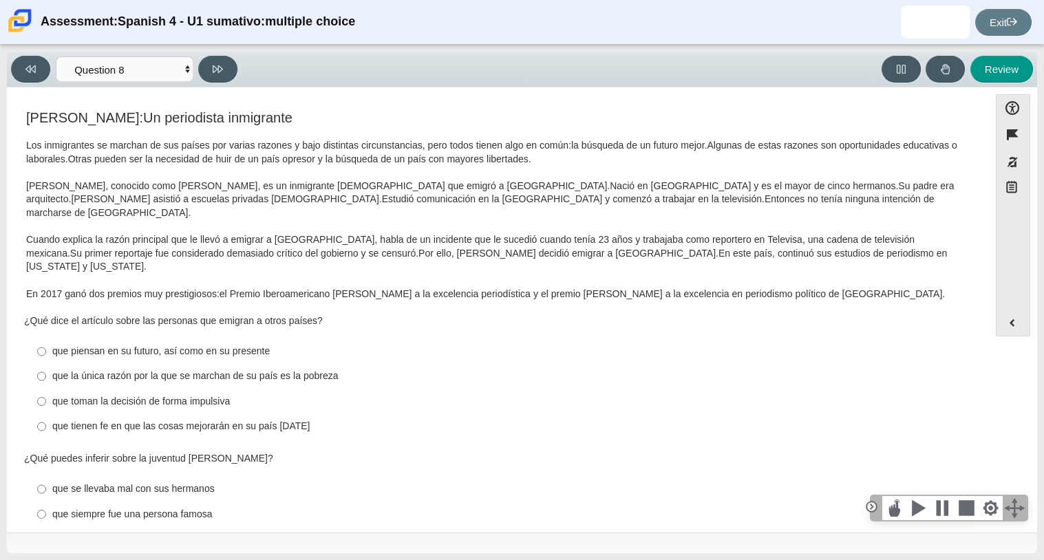
click at [201, 395] on div "que toman la decisión de forma impulsiva" at bounding box center [508, 402] width 912 height 14
click at [46, 389] on input "que toman la decisión de forma impulsiva que toman la decisión de forma impulsi…" at bounding box center [41, 401] width 9 height 25
radio input "true"
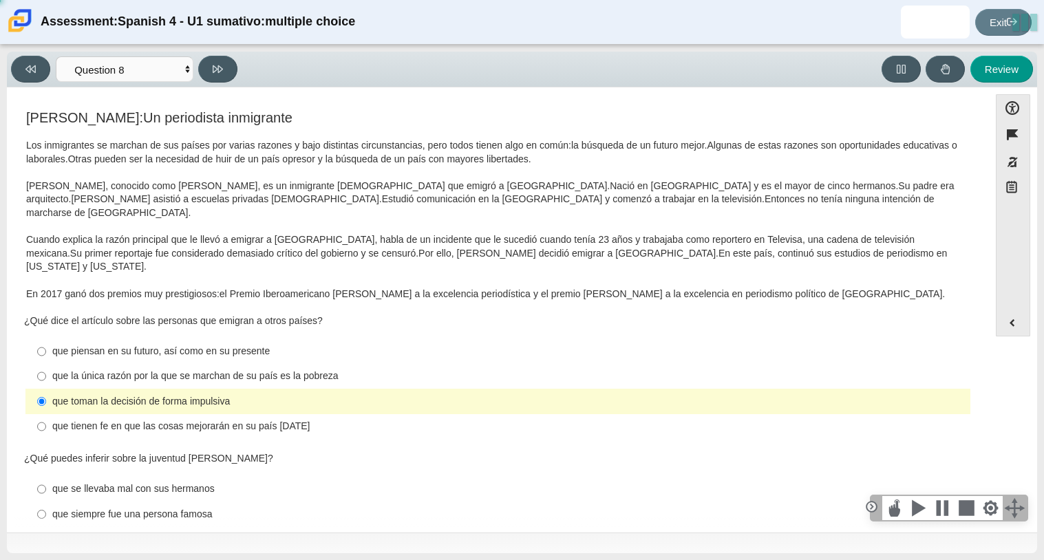
click at [190, 369] on div "que la única razón por la que se marchan de su país es la pobreza" at bounding box center [508, 376] width 912 height 14
click at [46, 364] on input "que la única razón por la que se marchan de su país es la pobreza que la única …" at bounding box center [41, 376] width 9 height 25
radio input "true"
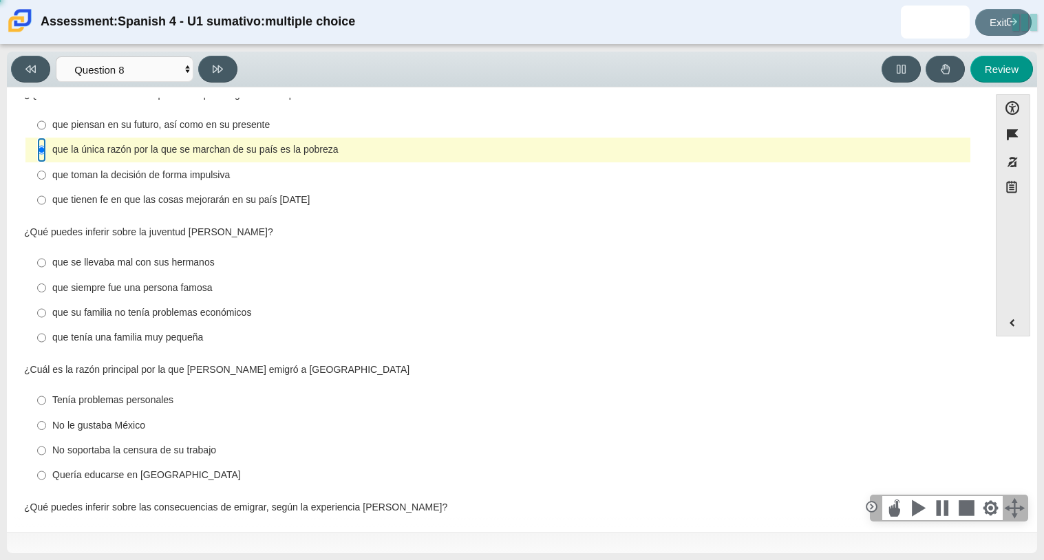
scroll to position [301, 0]
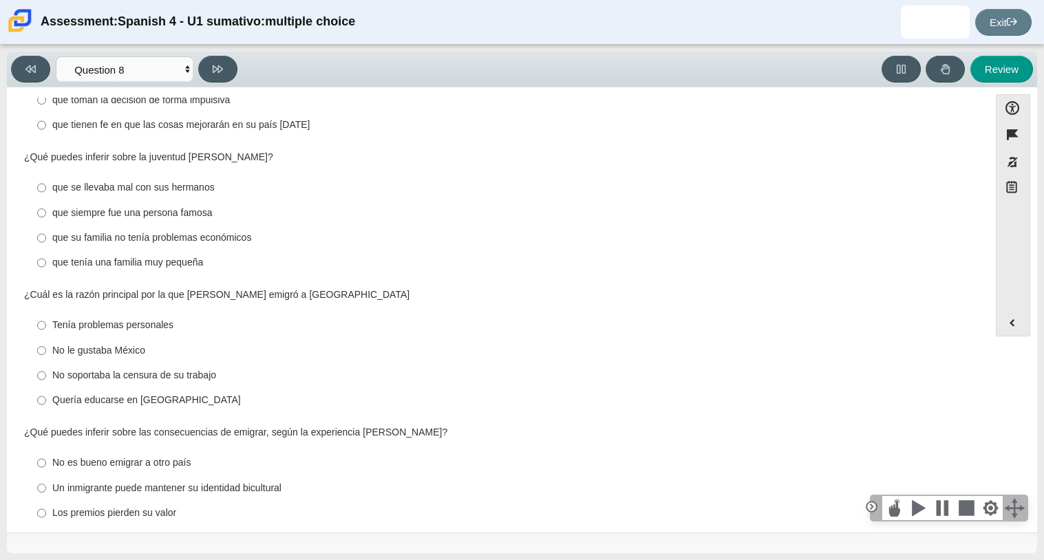
click at [150, 231] on div "que su familia no tenía problemas económicos" at bounding box center [508, 238] width 912 height 14
click at [46, 226] on input "que su familia no tenía problemas económicos que su familia no tenía problemas …" at bounding box center [41, 238] width 9 height 25
radio input "true"
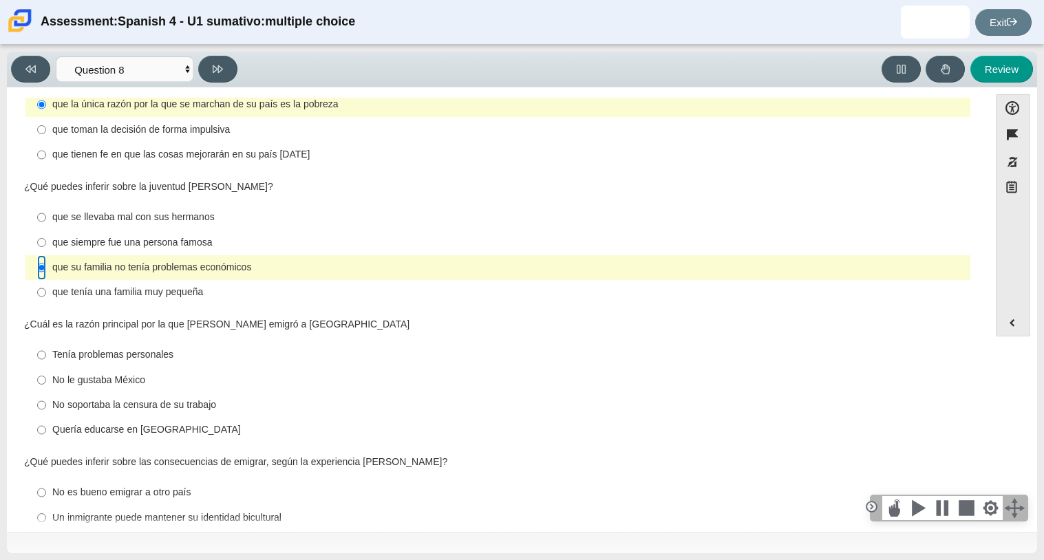
scroll to position [319, 0]
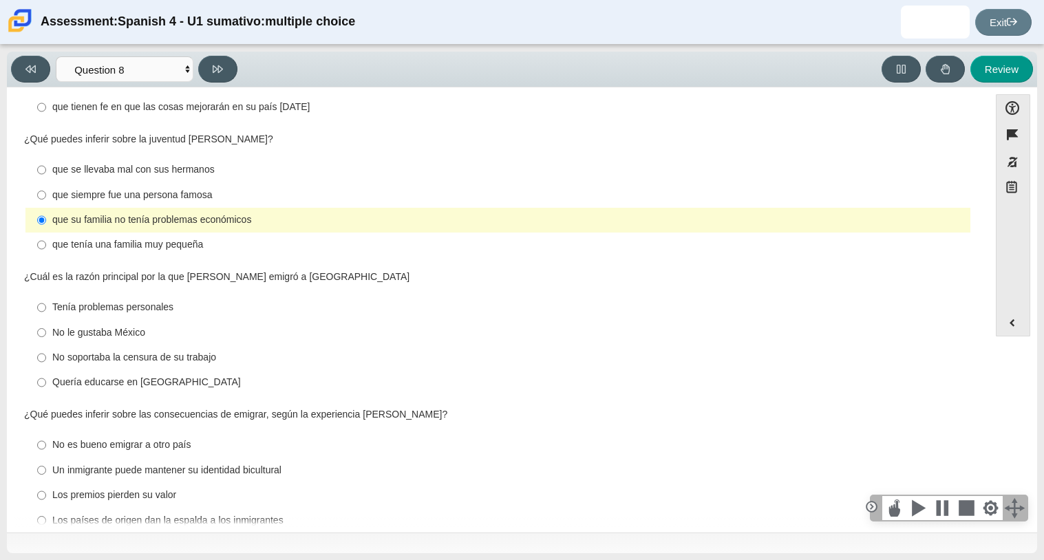
click at [180, 370] on label "Quería educarse en [GEOGRAPHIC_DATA] Quería educarse en [GEOGRAPHIC_DATA]" at bounding box center [499, 382] width 943 height 25
click at [46, 370] on input "Quería educarse en [GEOGRAPHIC_DATA] Quería educarse en [GEOGRAPHIC_DATA]" at bounding box center [41, 382] width 9 height 25
radio input "true"
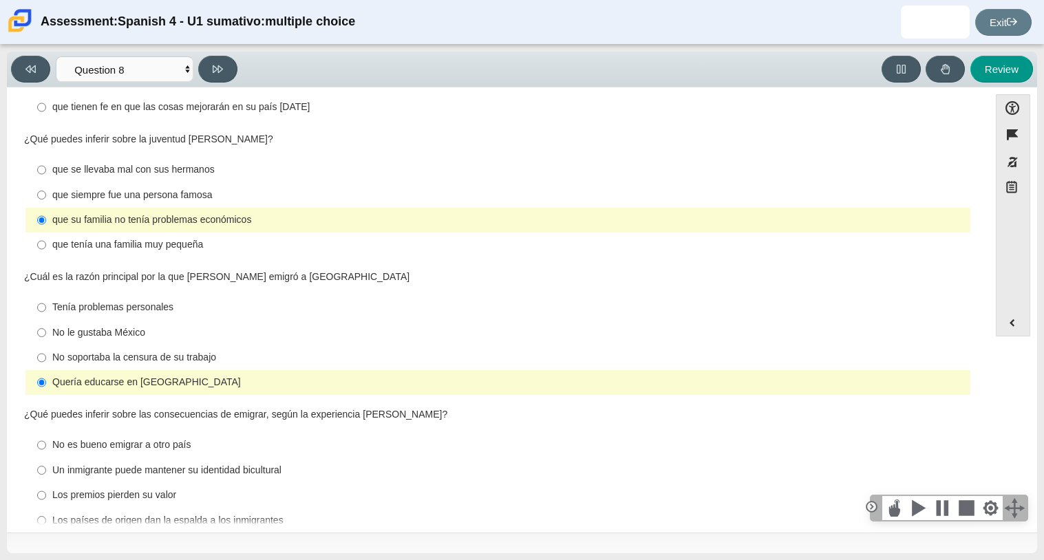
click at [157, 514] on div "Los países de origen dan la espalda a los inmigrantes" at bounding box center [508, 521] width 912 height 14
click at [46, 508] on input "Los países de origen dan la espalda a los inmigrantes Los países de origen dan …" at bounding box center [41, 520] width 9 height 25
radio input "true"
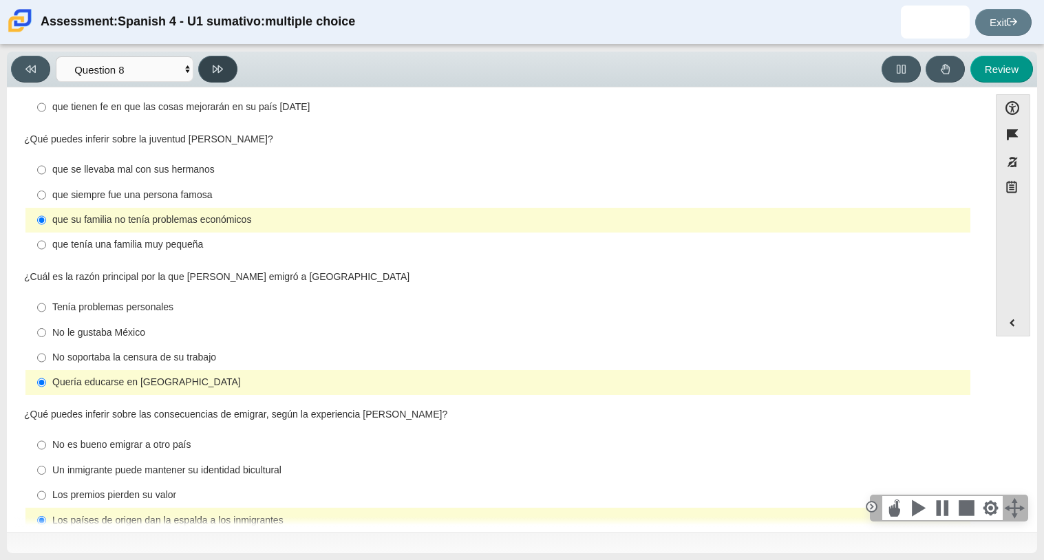
click at [213, 79] on button at bounding box center [217, 69] width 39 height 27
select select "review"
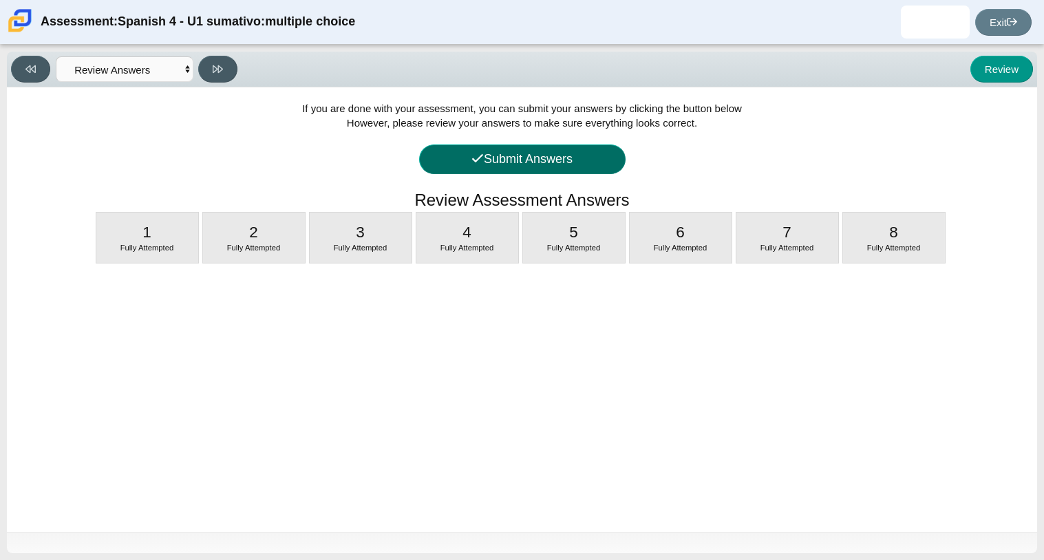
click at [458, 149] on button "Submit Answers" at bounding box center [522, 159] width 206 height 30
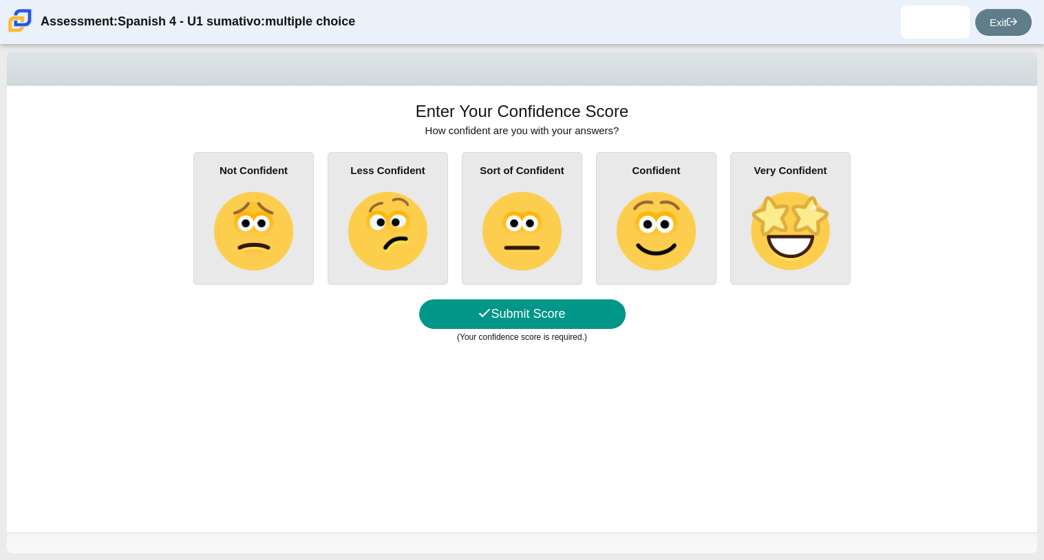
click at [502, 231] on img at bounding box center [521, 231] width 78 height 78
click at [0, 0] on input "Sort of Confident" at bounding box center [0, 0] width 0 height 0
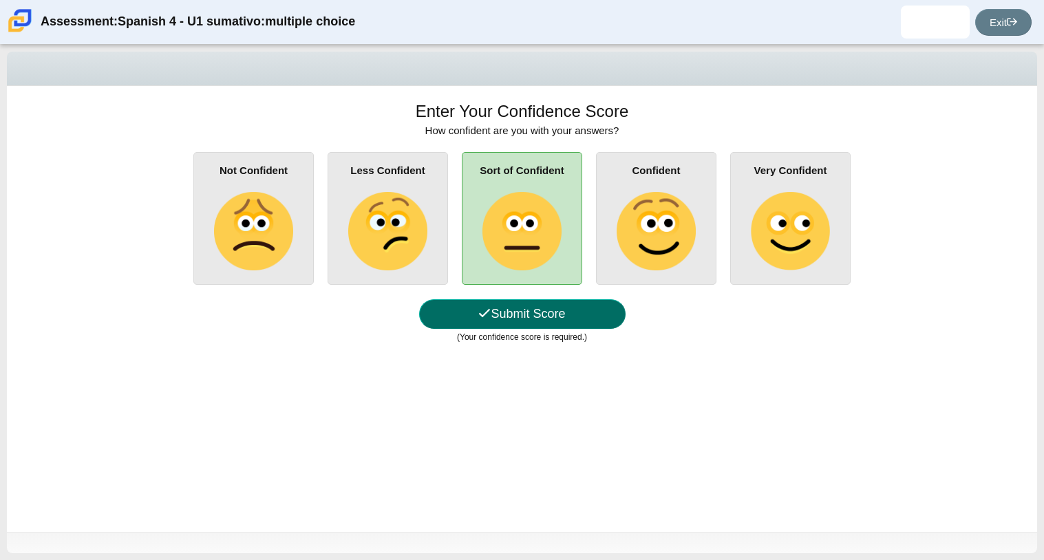
click at [502, 316] on button "Submit Score" at bounding box center [522, 314] width 206 height 30
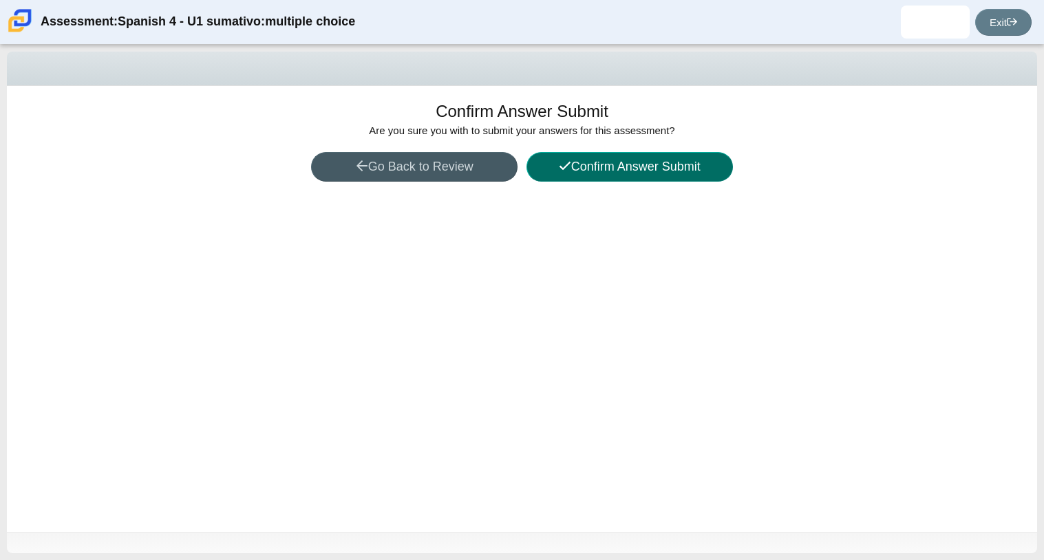
click at [566, 180] on button "Confirm Answer Submit" at bounding box center [629, 167] width 206 height 30
